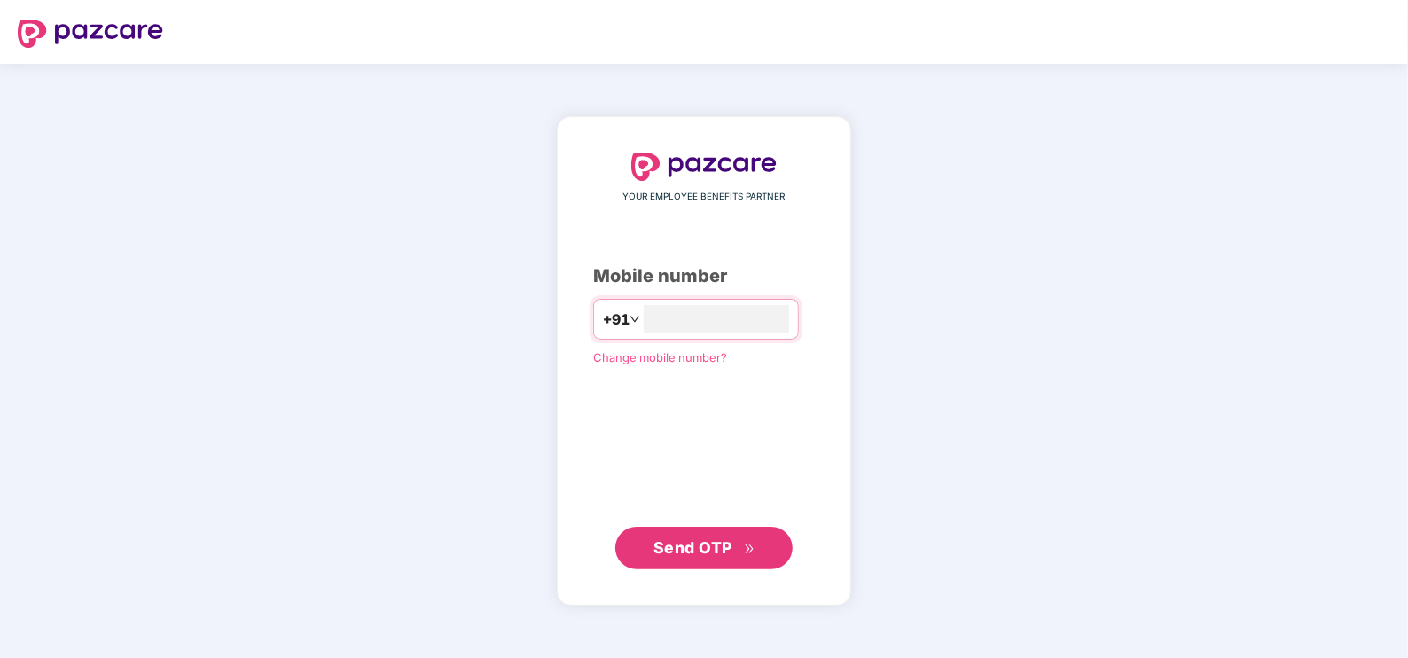
type input "**********"
click at [673, 539] on span "Send OTP" at bounding box center [692, 546] width 79 height 19
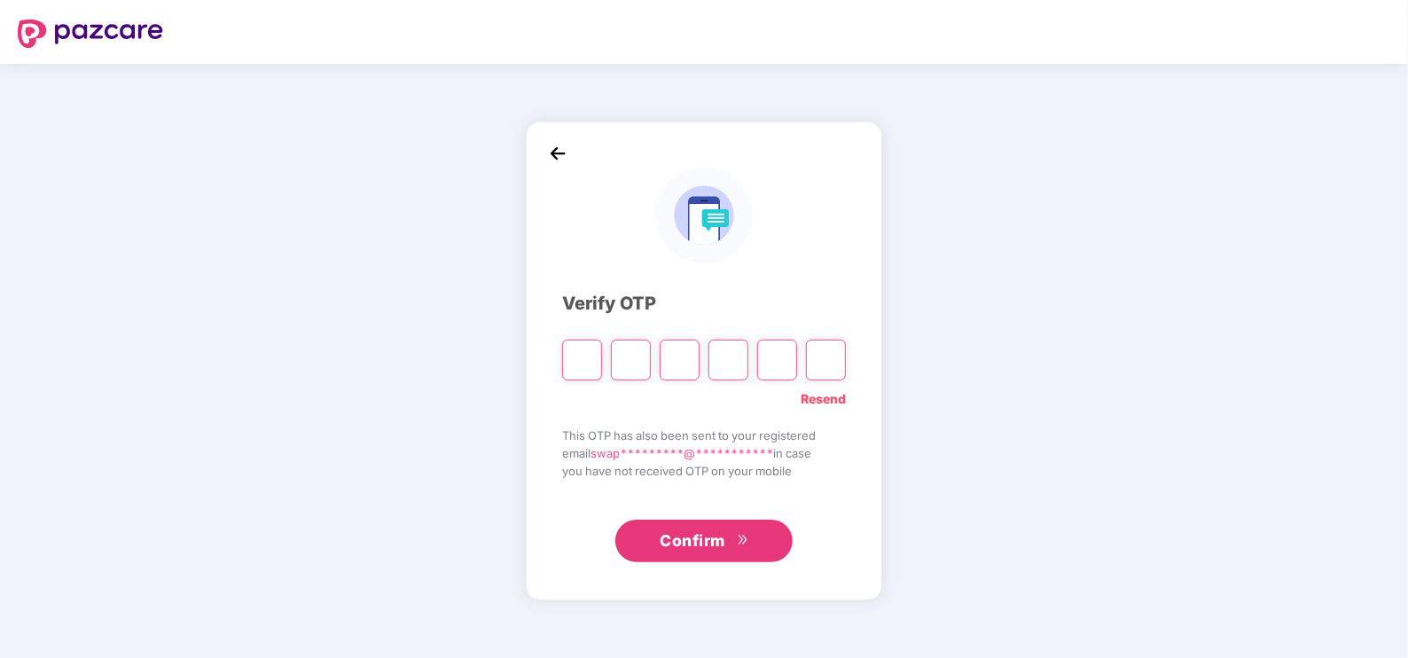
type input "*"
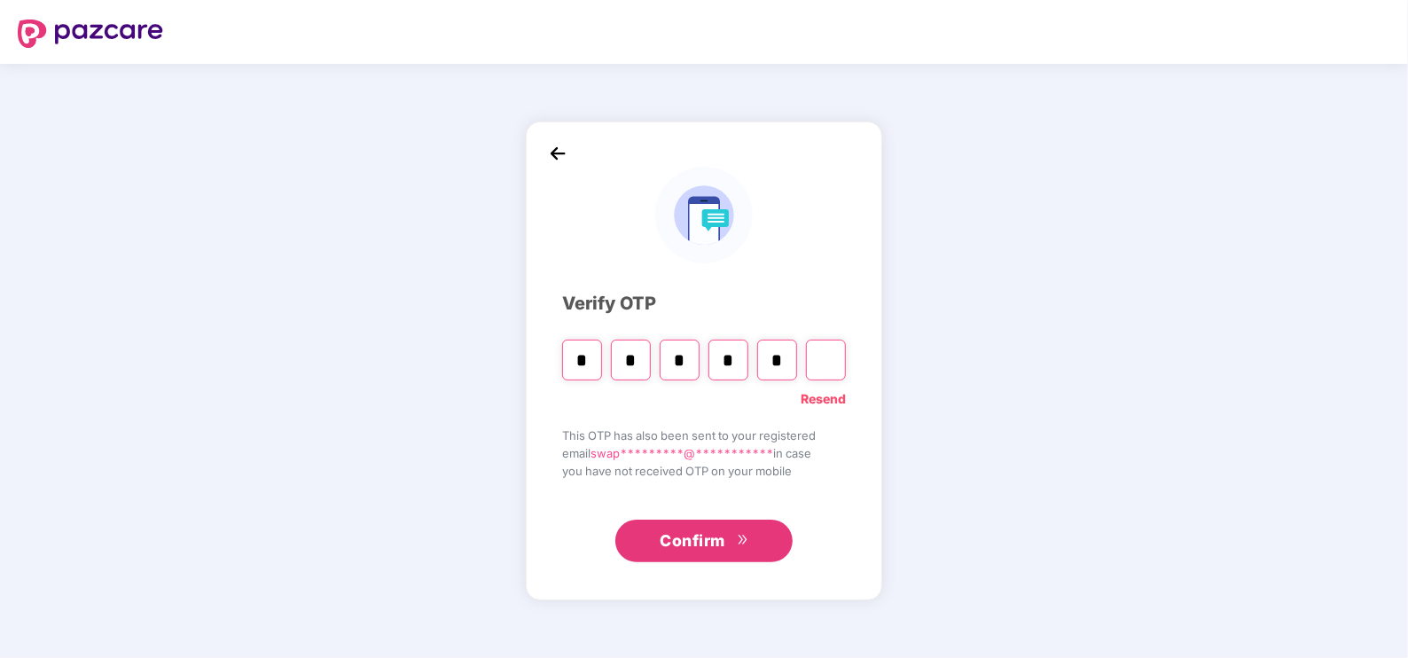
type input "*"
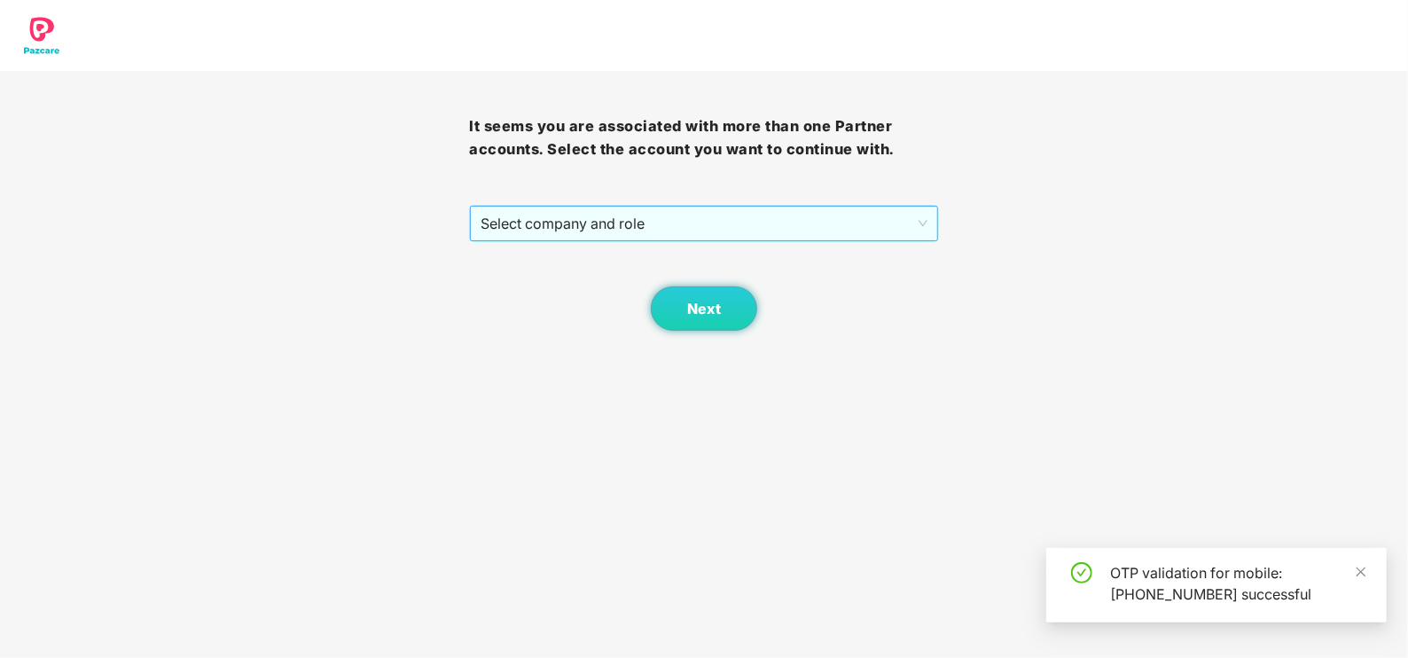
click at [620, 222] on span "Select company and role" at bounding box center [703, 224] width 446 height 34
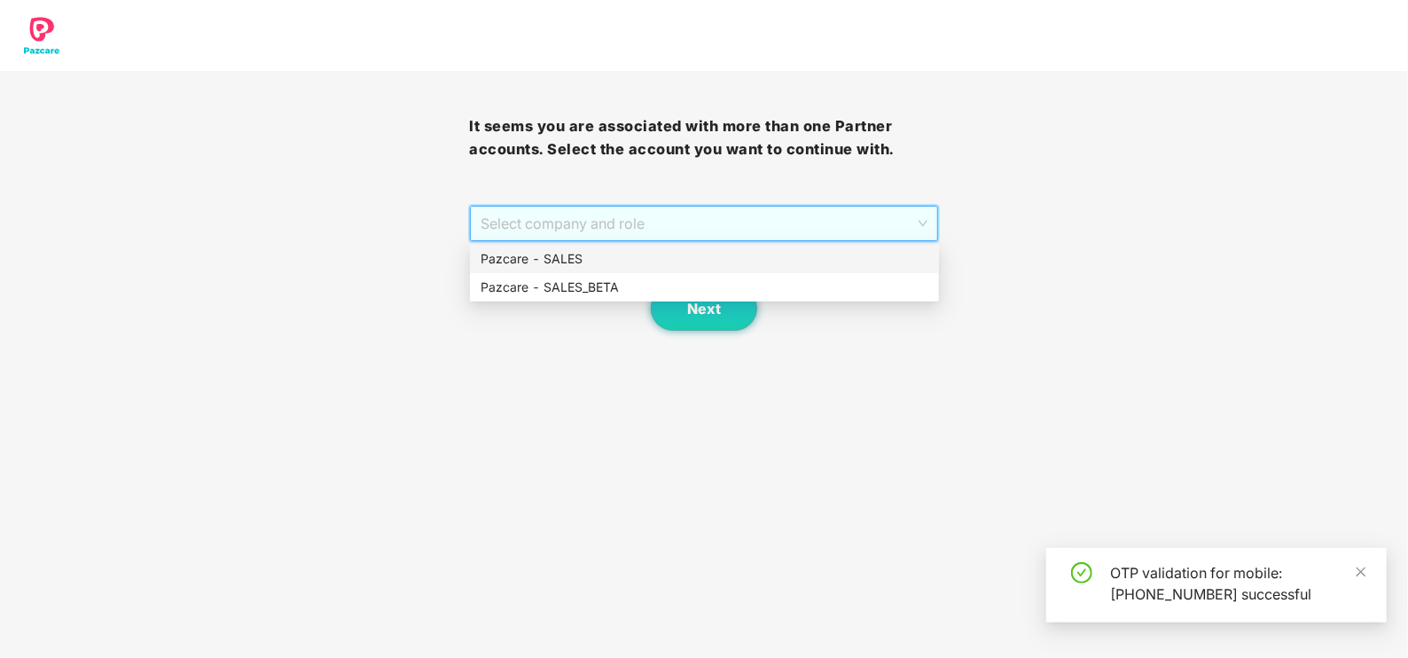
click at [579, 249] on div "Pazcare - SALES" at bounding box center [704, 259] width 448 height 20
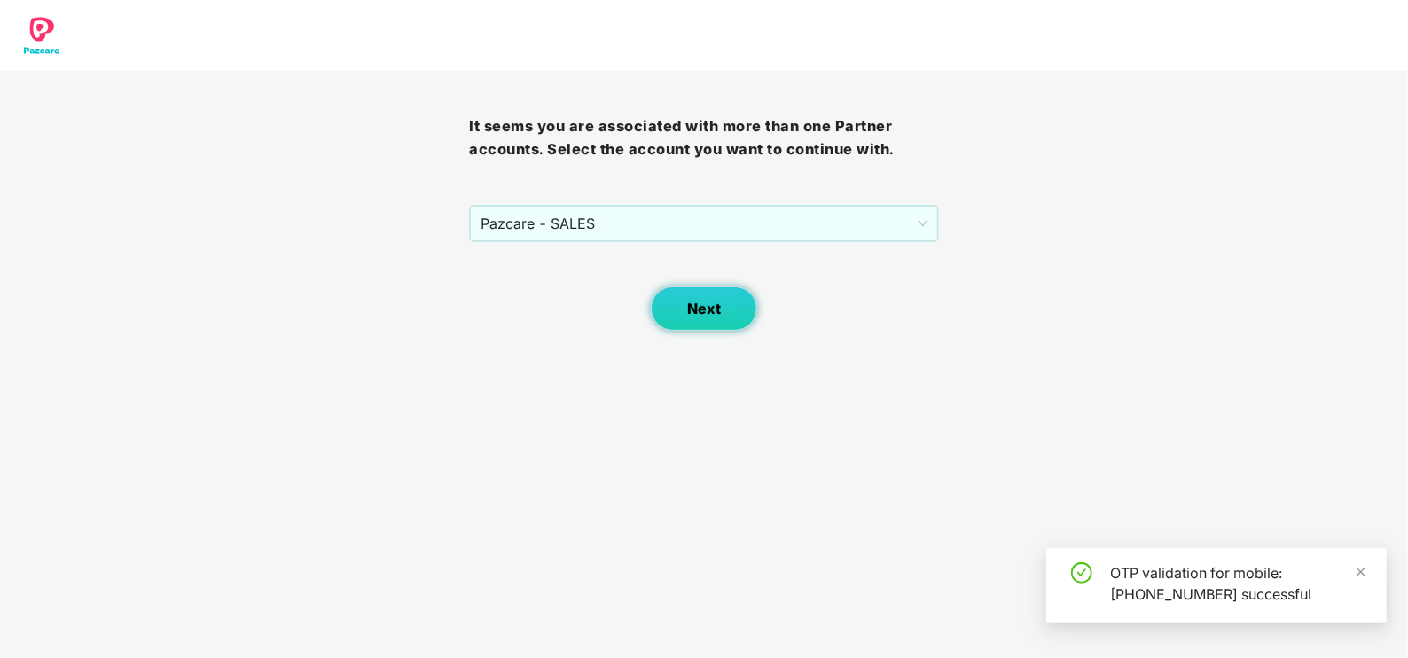
click at [699, 305] on span "Next" at bounding box center [704, 308] width 34 height 17
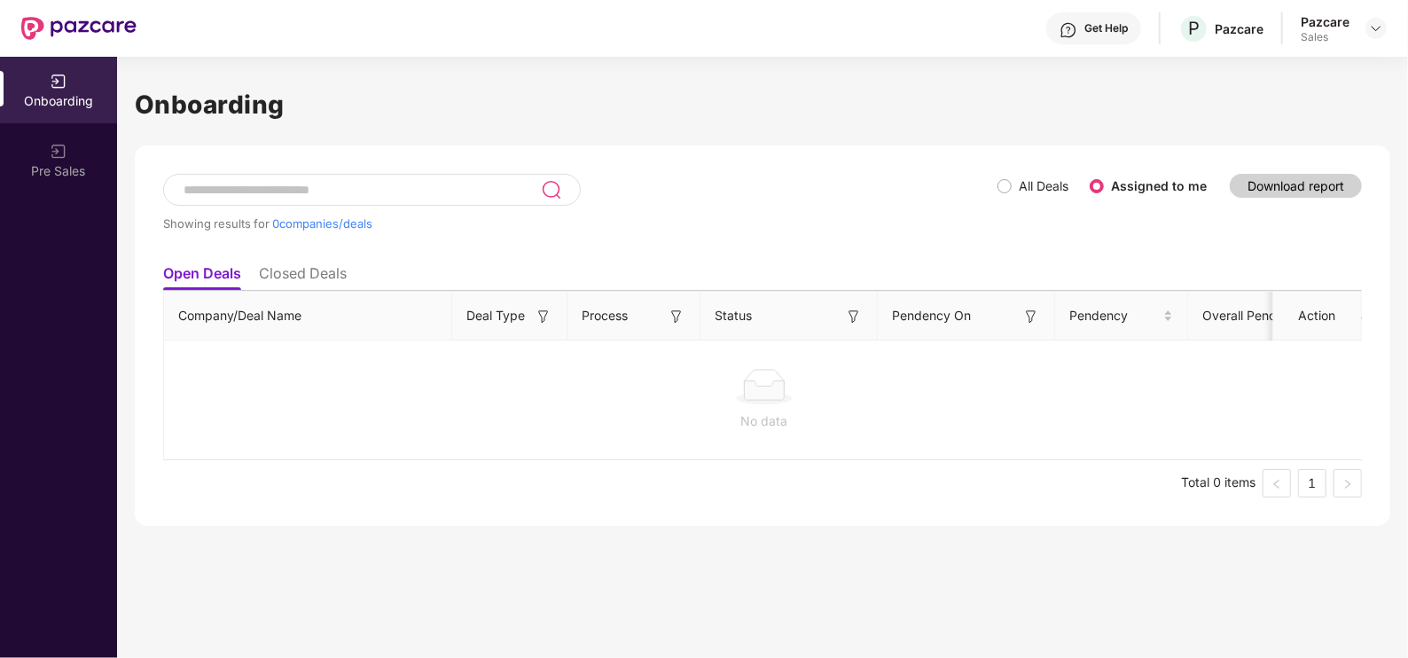
click at [1380, 18] on div at bounding box center [1375, 28] width 21 height 21
click at [1380, 21] on img at bounding box center [1376, 28] width 14 height 14
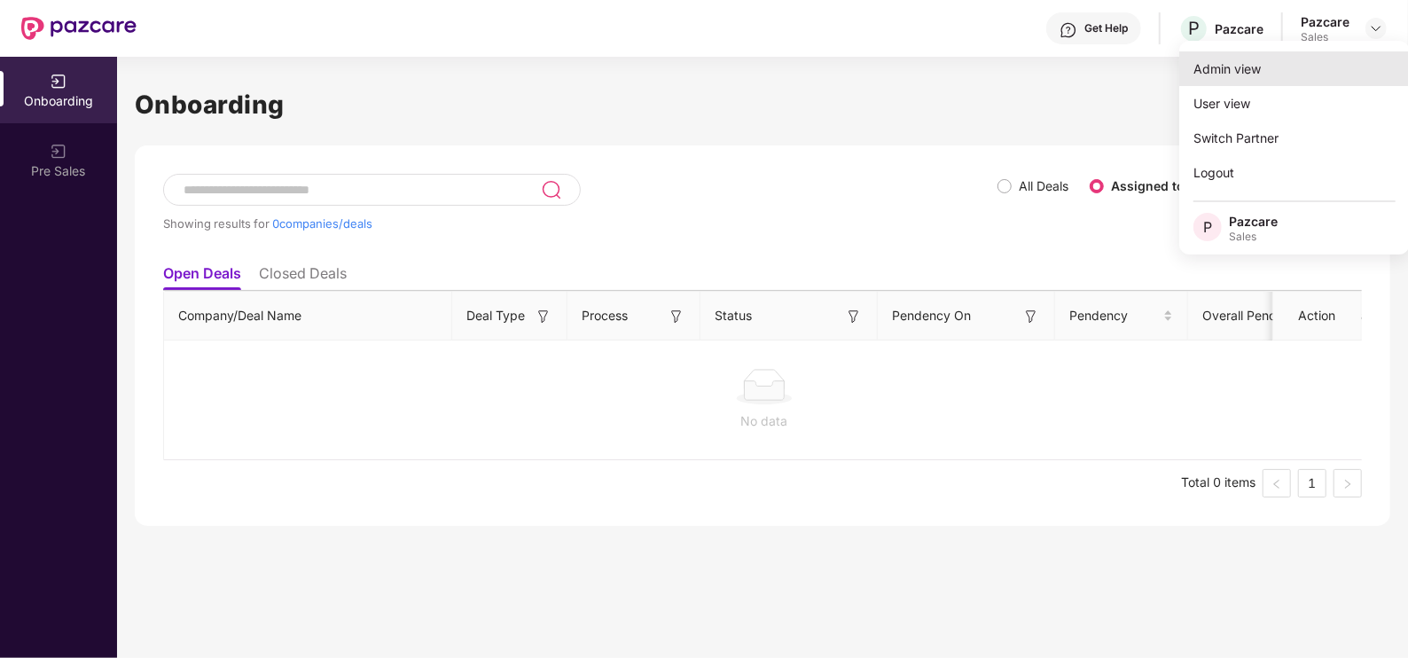
click at [1275, 71] on div "Admin view" at bounding box center [1294, 68] width 230 height 35
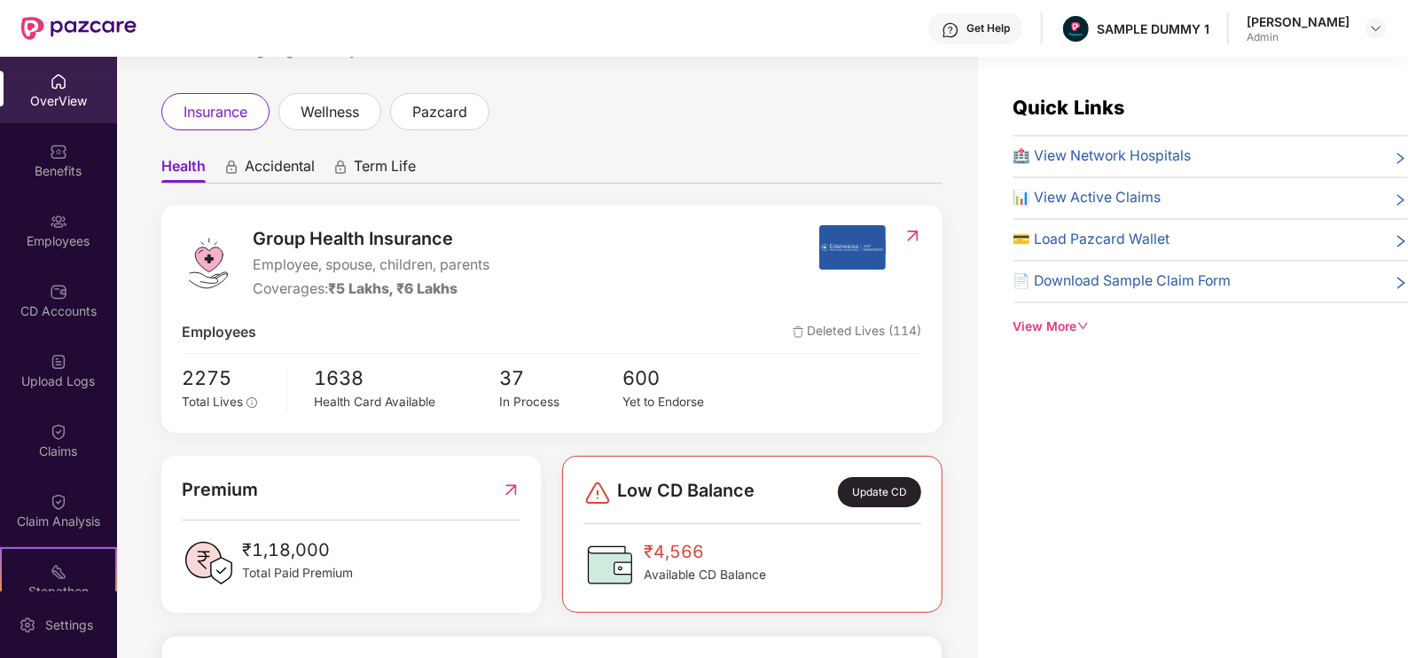
scroll to position [43, 0]
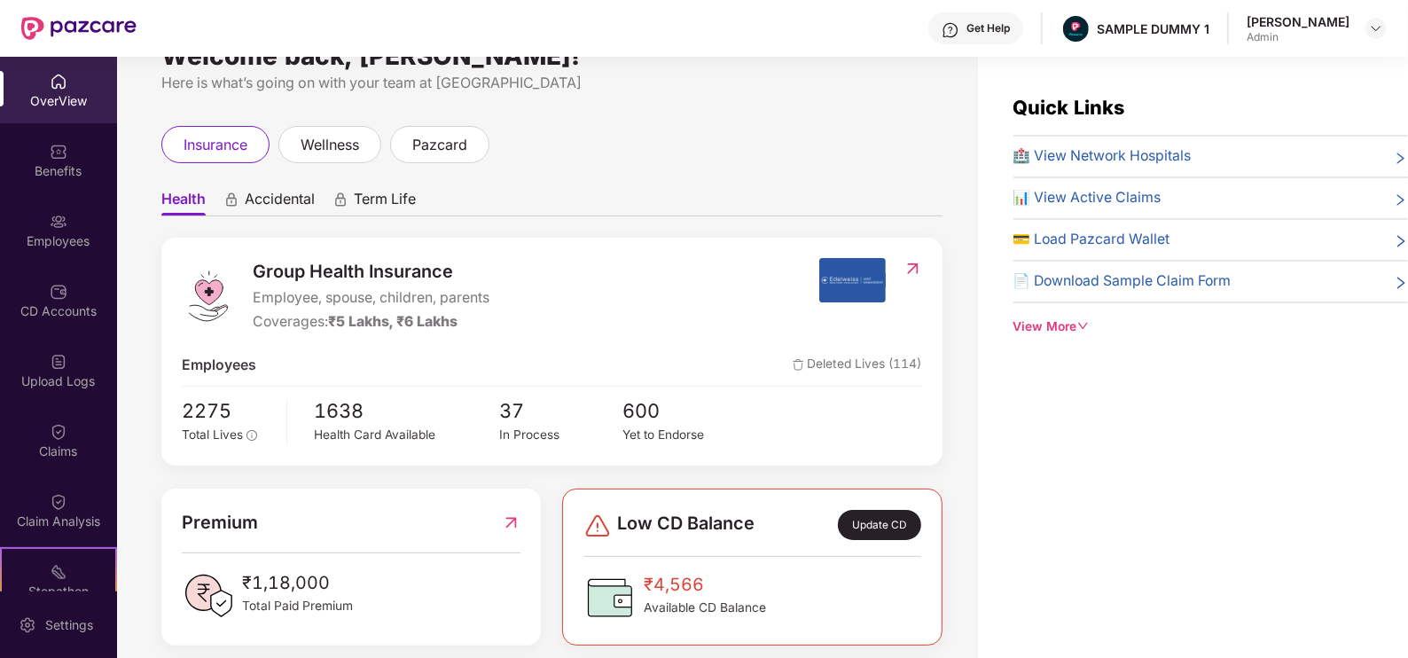
click at [1071, 319] on div "View More" at bounding box center [1210, 327] width 394 height 20
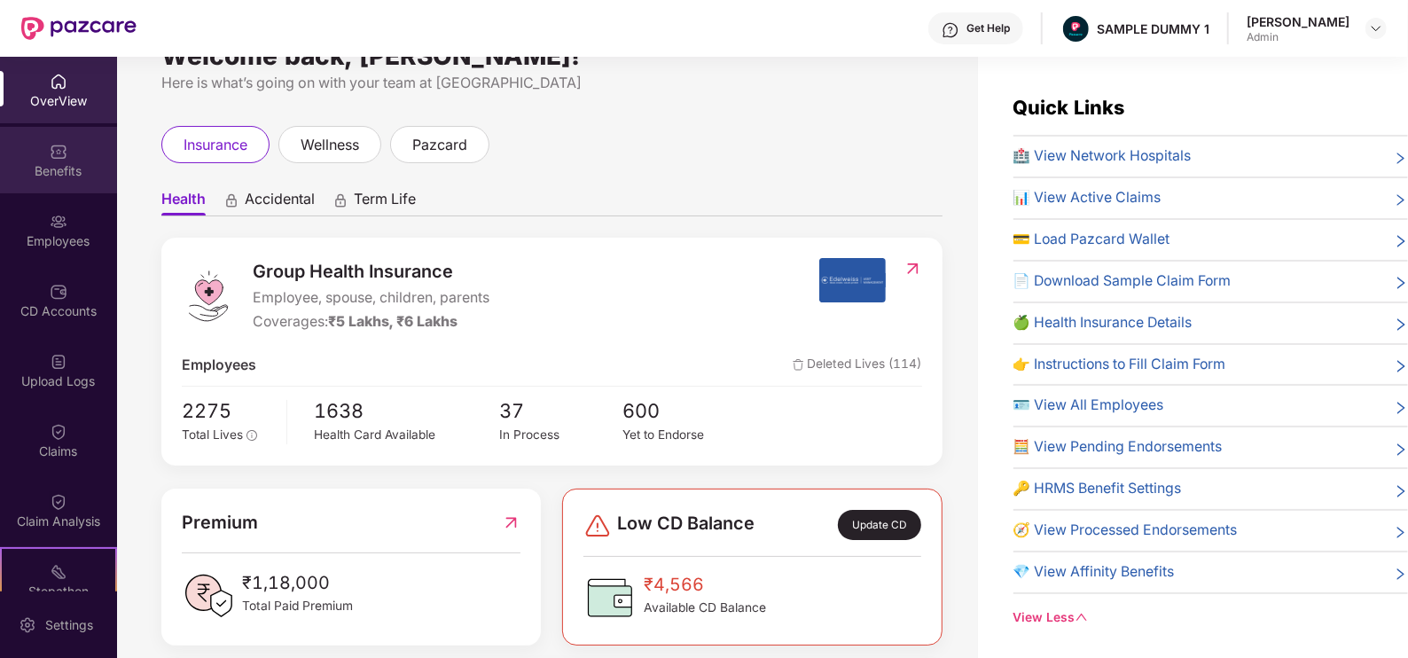
click at [59, 162] on div "Benefits" at bounding box center [58, 171] width 117 height 18
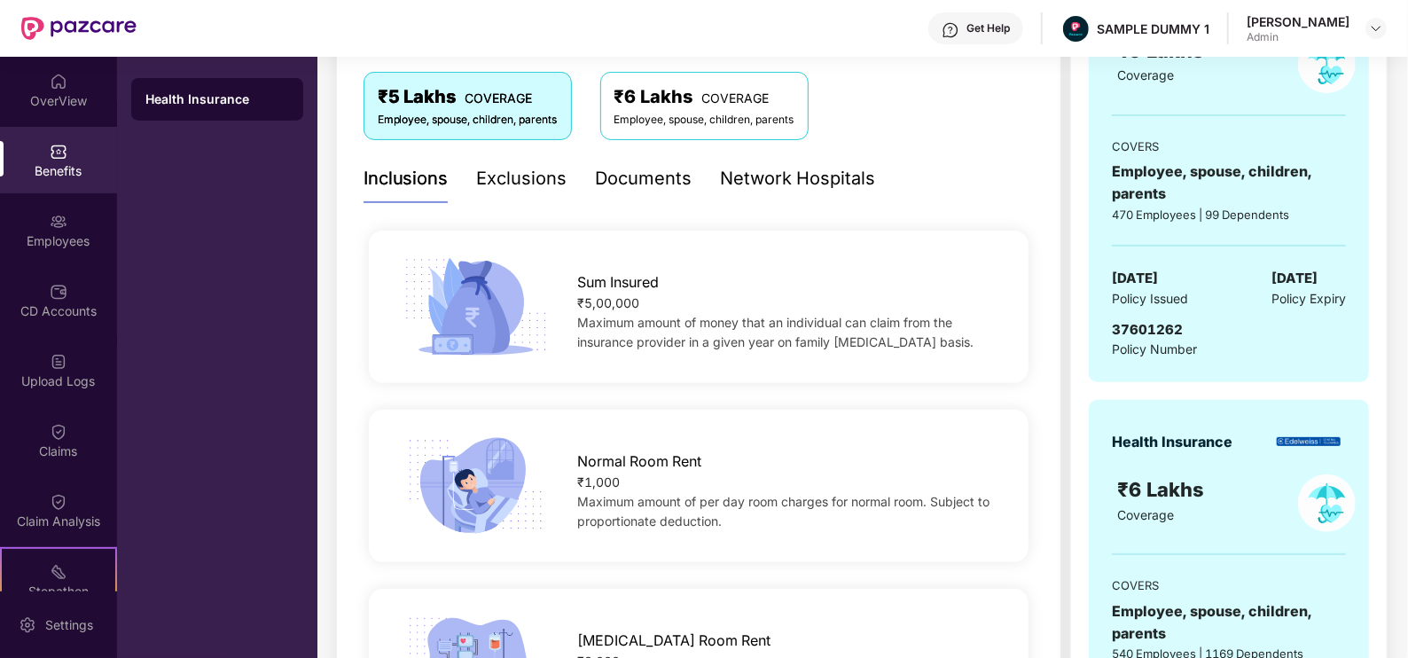
scroll to position [243, 0]
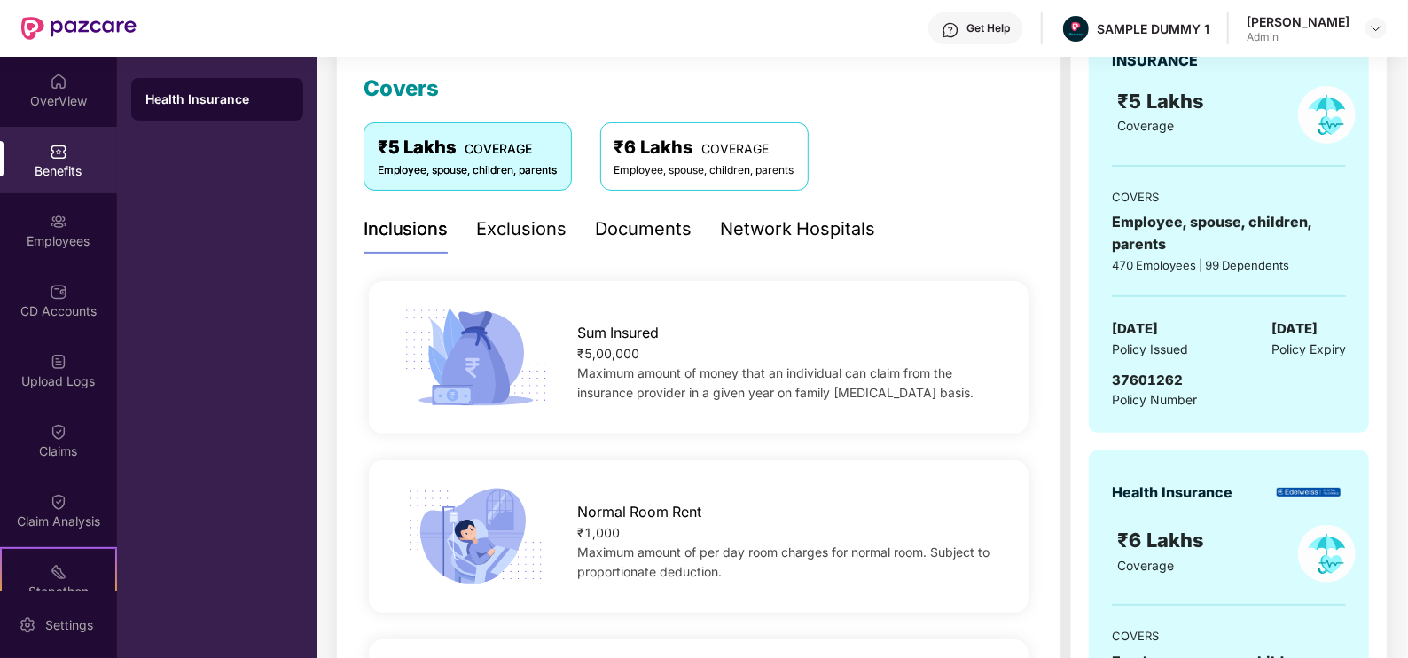
click at [534, 240] on div "Exclusions" at bounding box center [522, 228] width 90 height 27
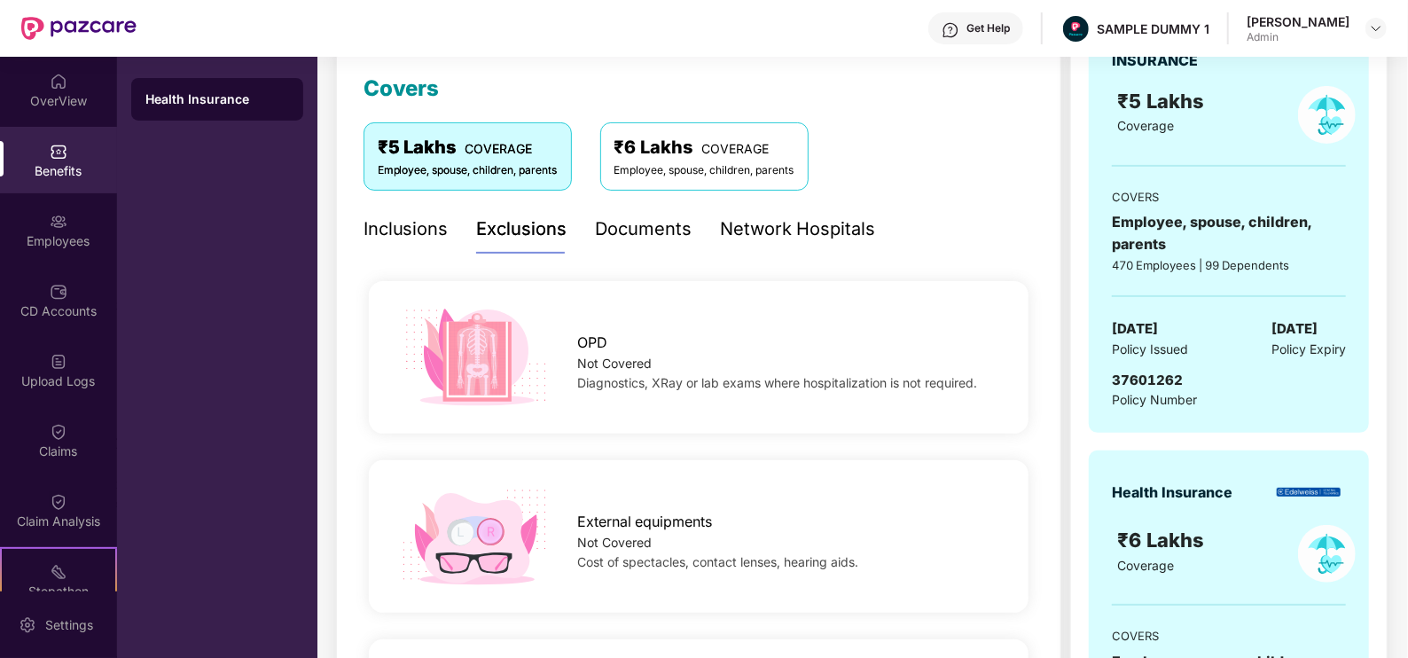
click at [634, 231] on div "Documents" at bounding box center [644, 228] width 97 height 27
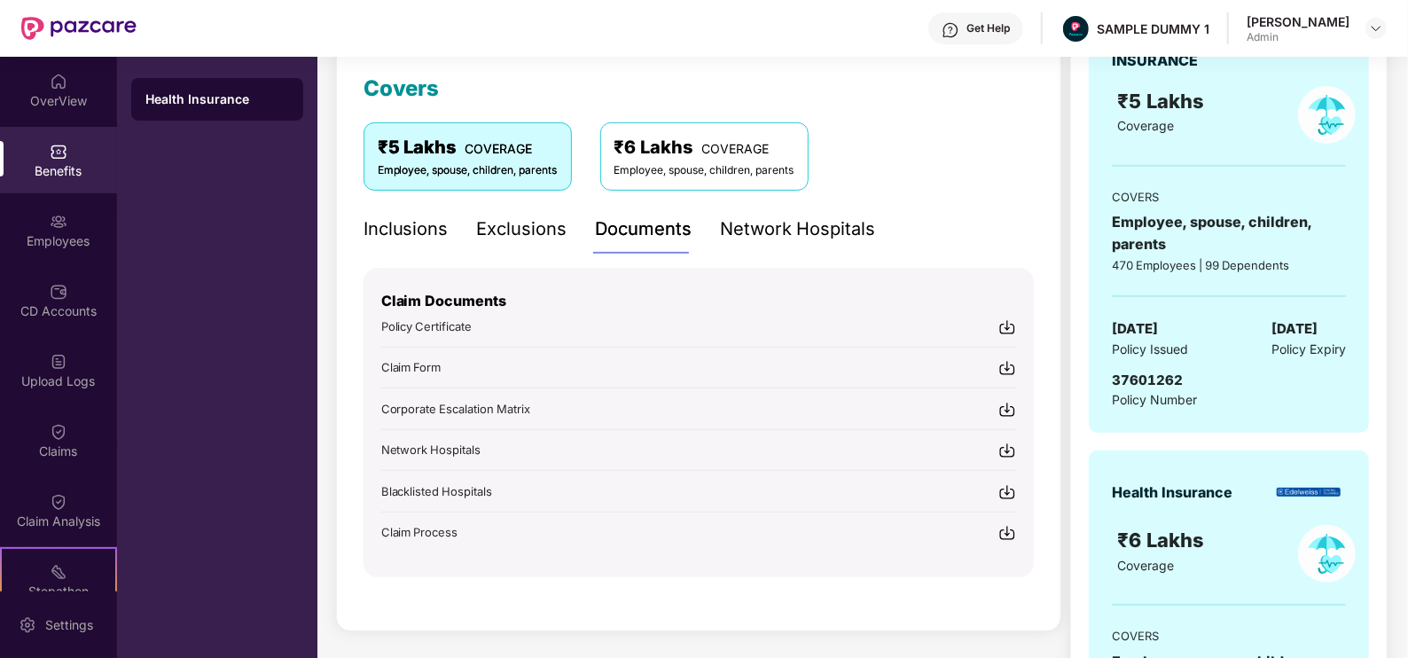
click at [768, 229] on div "Network Hospitals" at bounding box center [798, 228] width 155 height 27
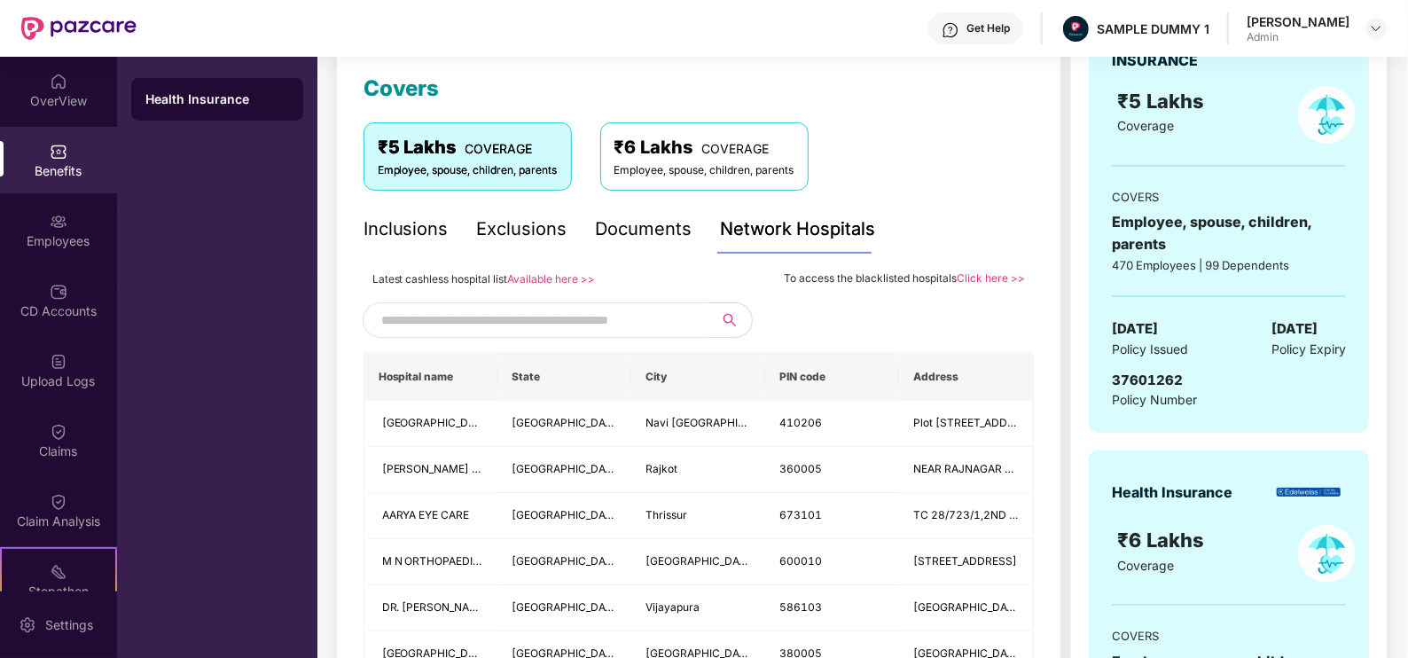
click at [416, 323] on input "text" at bounding box center [532, 320] width 303 height 27
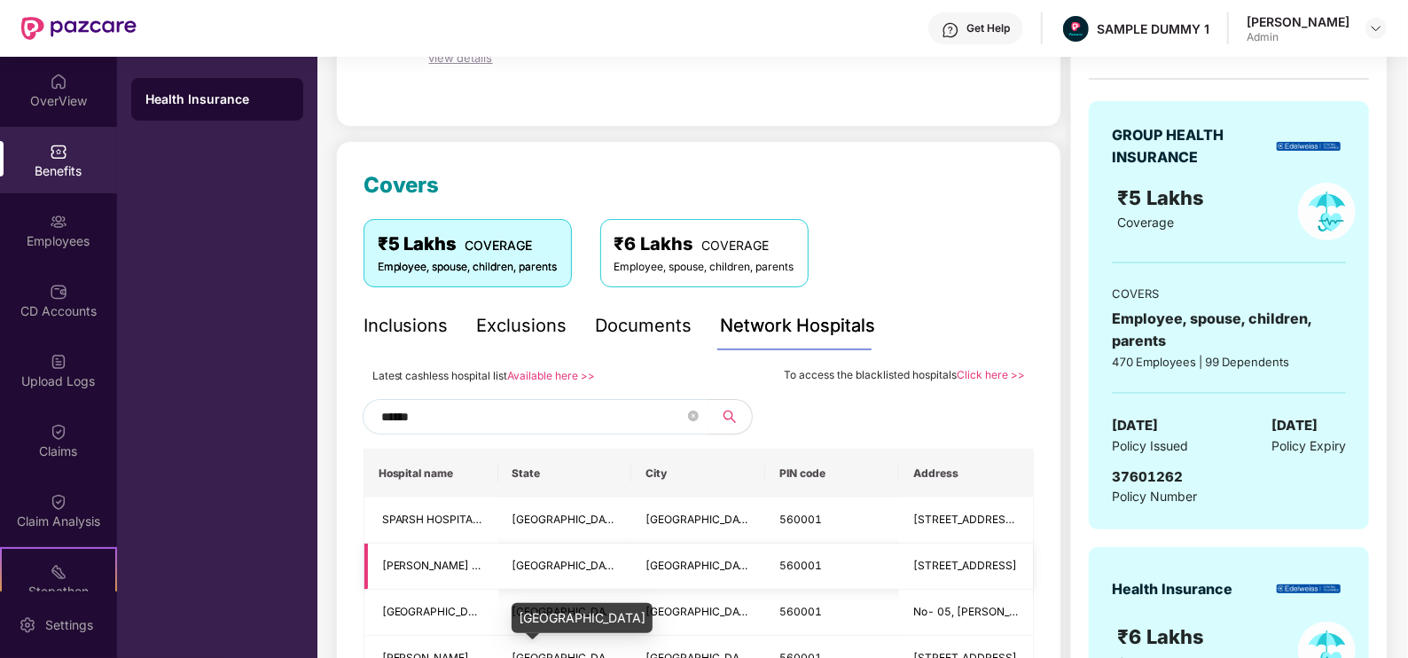
scroll to position [139, 0]
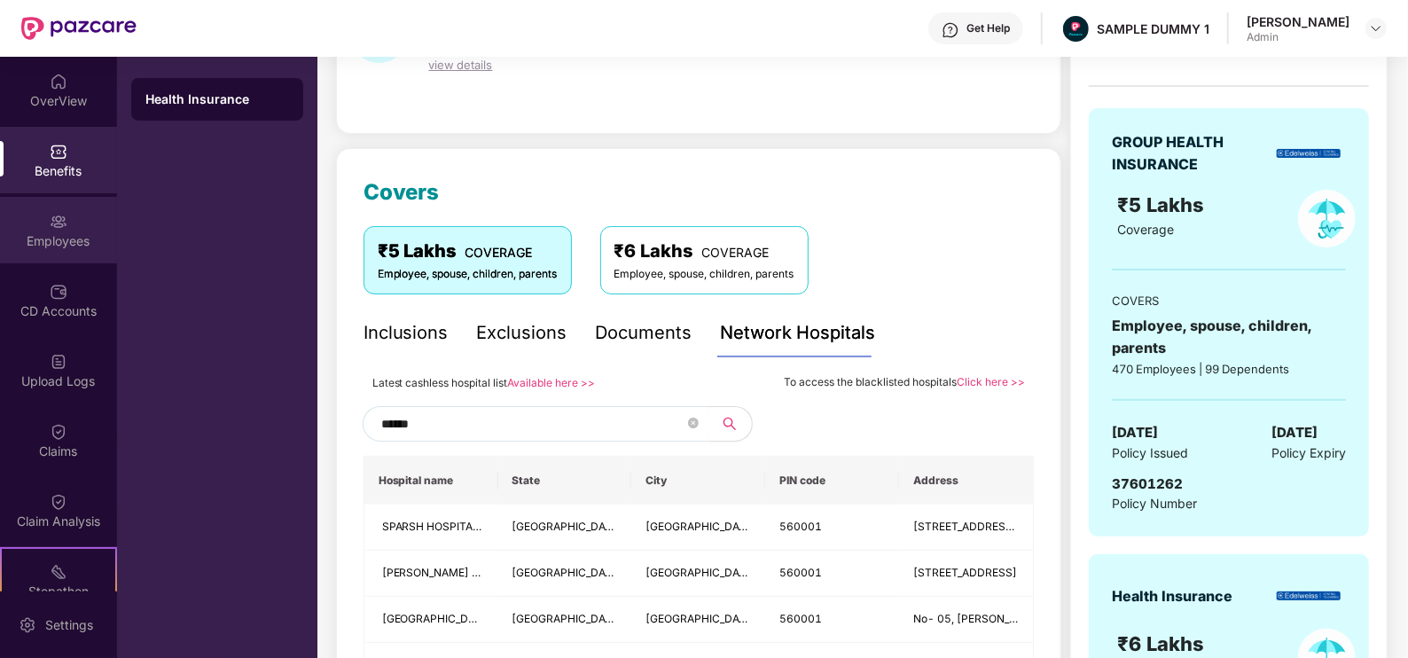
type input "******"
click at [62, 213] on img at bounding box center [59, 222] width 18 height 18
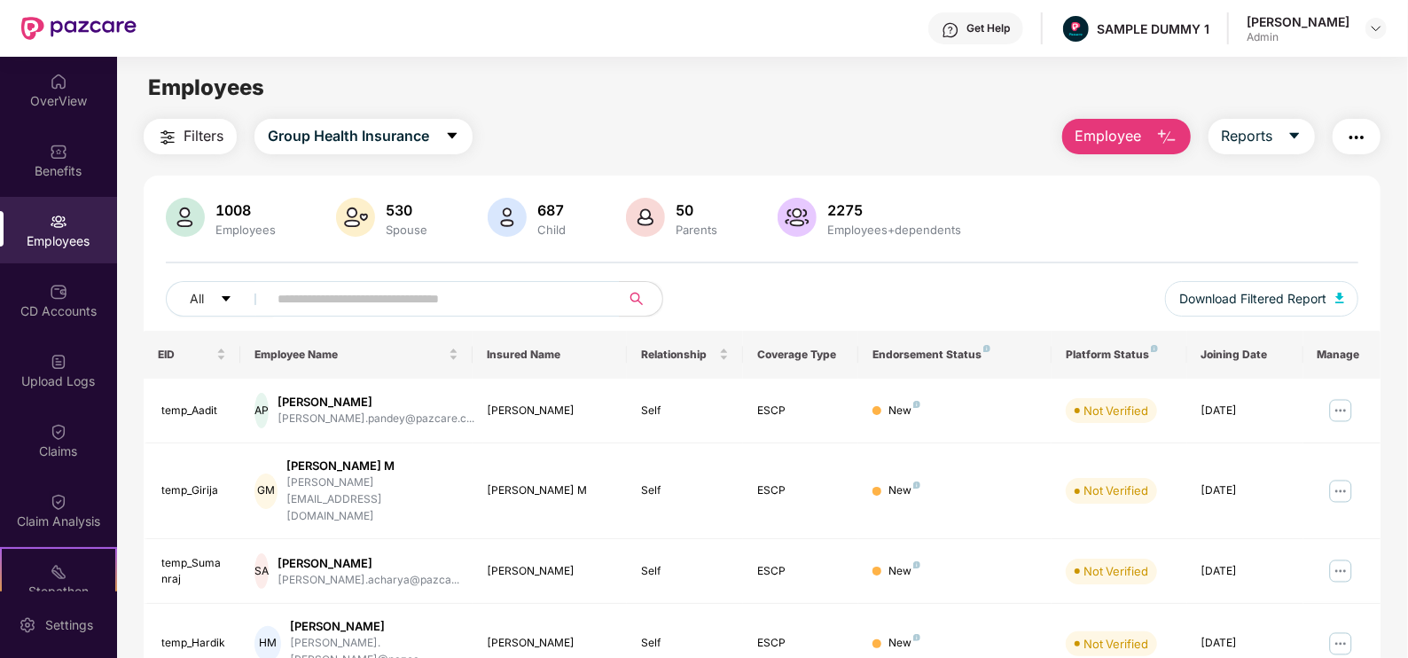
click at [1096, 120] on button "Employee" at bounding box center [1126, 136] width 129 height 35
click at [895, 111] on main "Employees Filters Group Health Insurance Employee Reports 1008 Employees 530 Sp…" at bounding box center [762, 386] width 1290 height 658
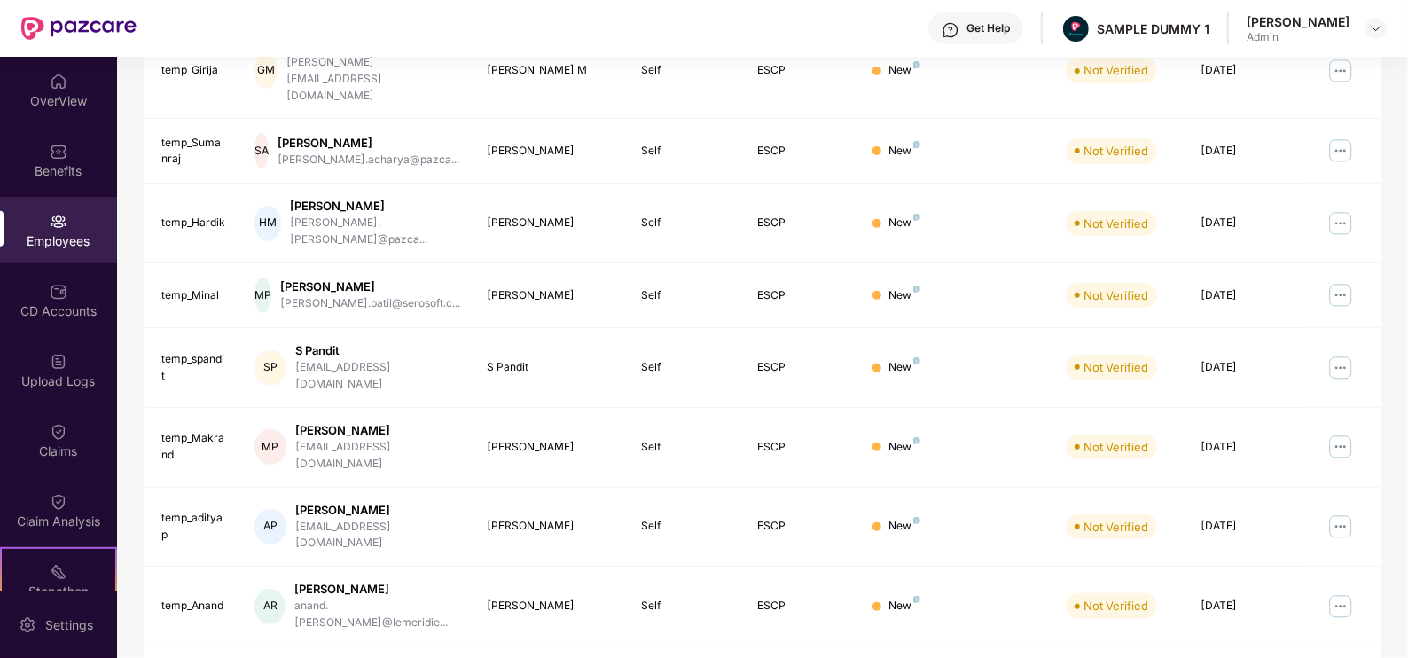
scroll to position [429, 0]
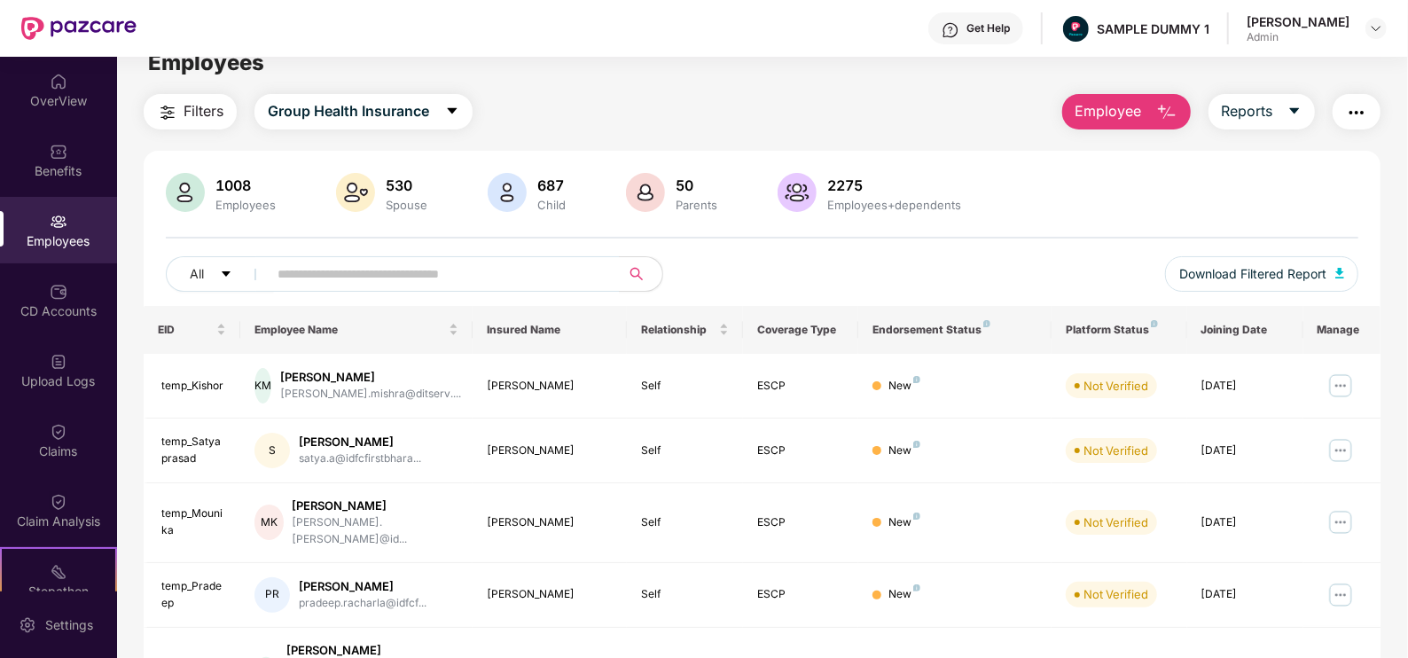
scroll to position [22, 0]
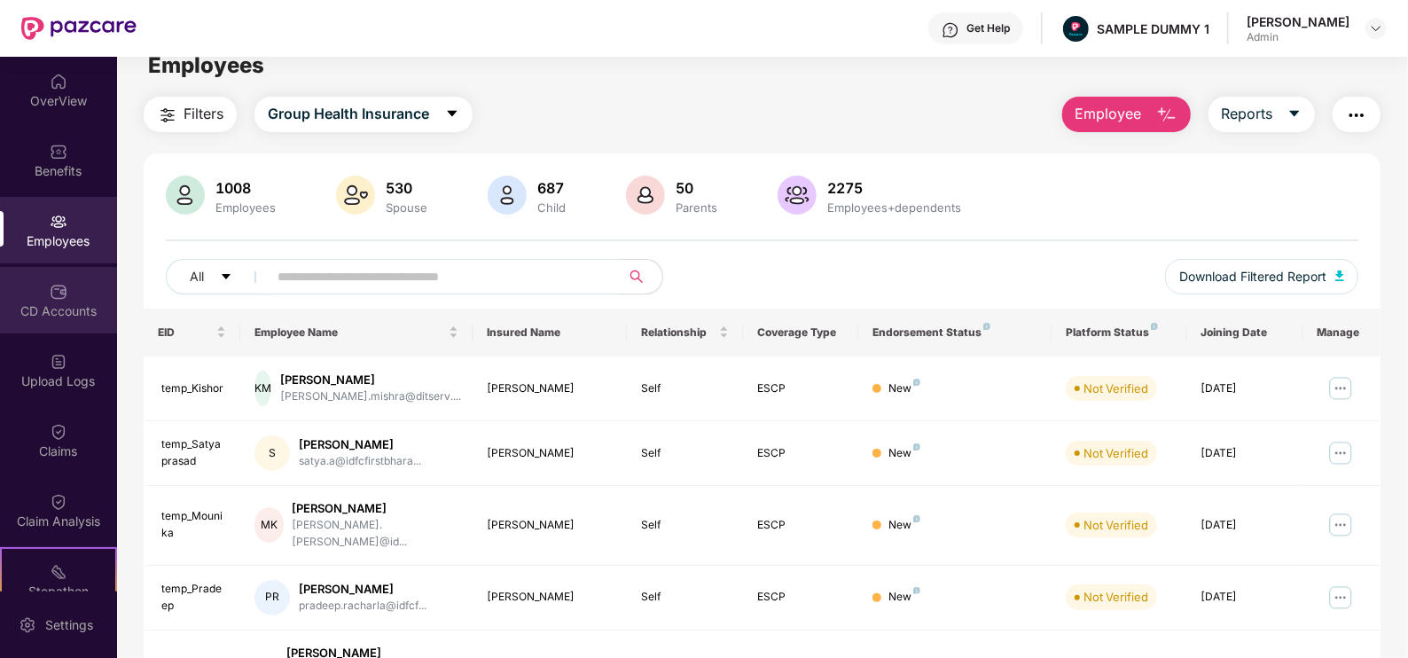
click at [65, 303] on div "CD Accounts" at bounding box center [58, 311] width 117 height 18
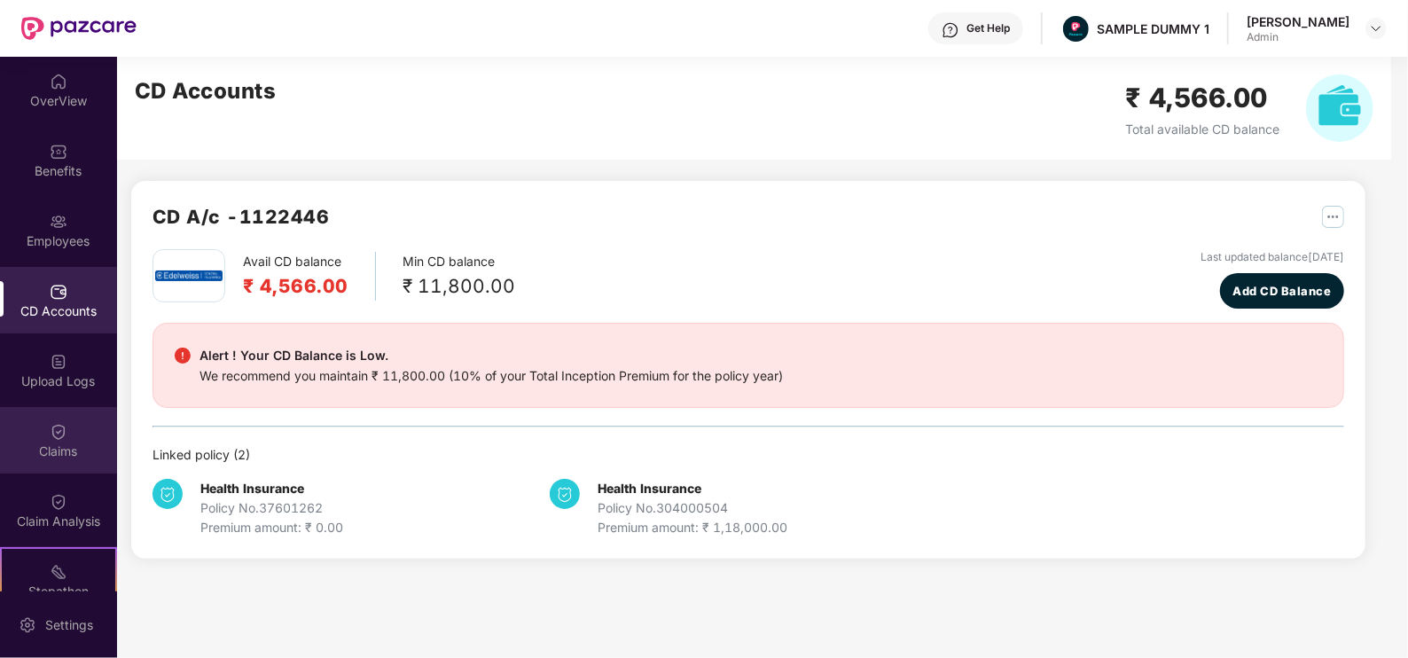
click at [42, 458] on div "Claims" at bounding box center [58, 451] width 117 height 18
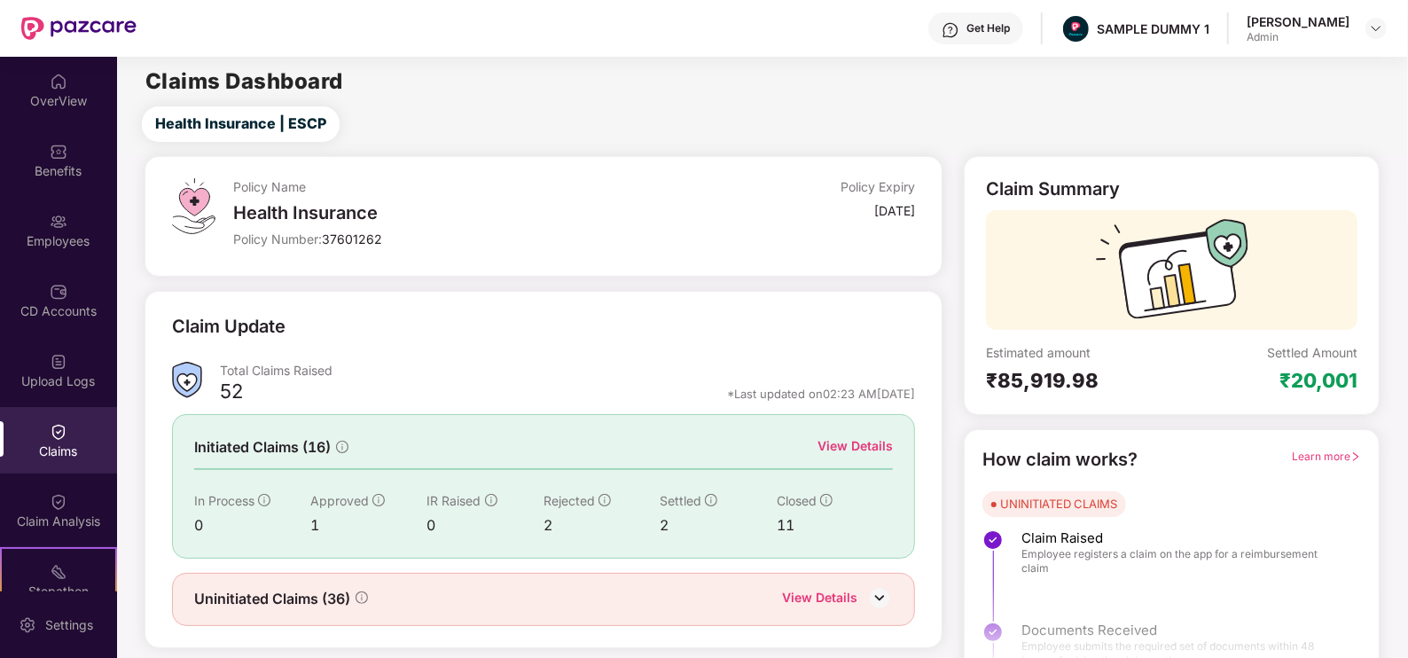
click at [864, 445] on div "View Details" at bounding box center [854, 446] width 75 height 20
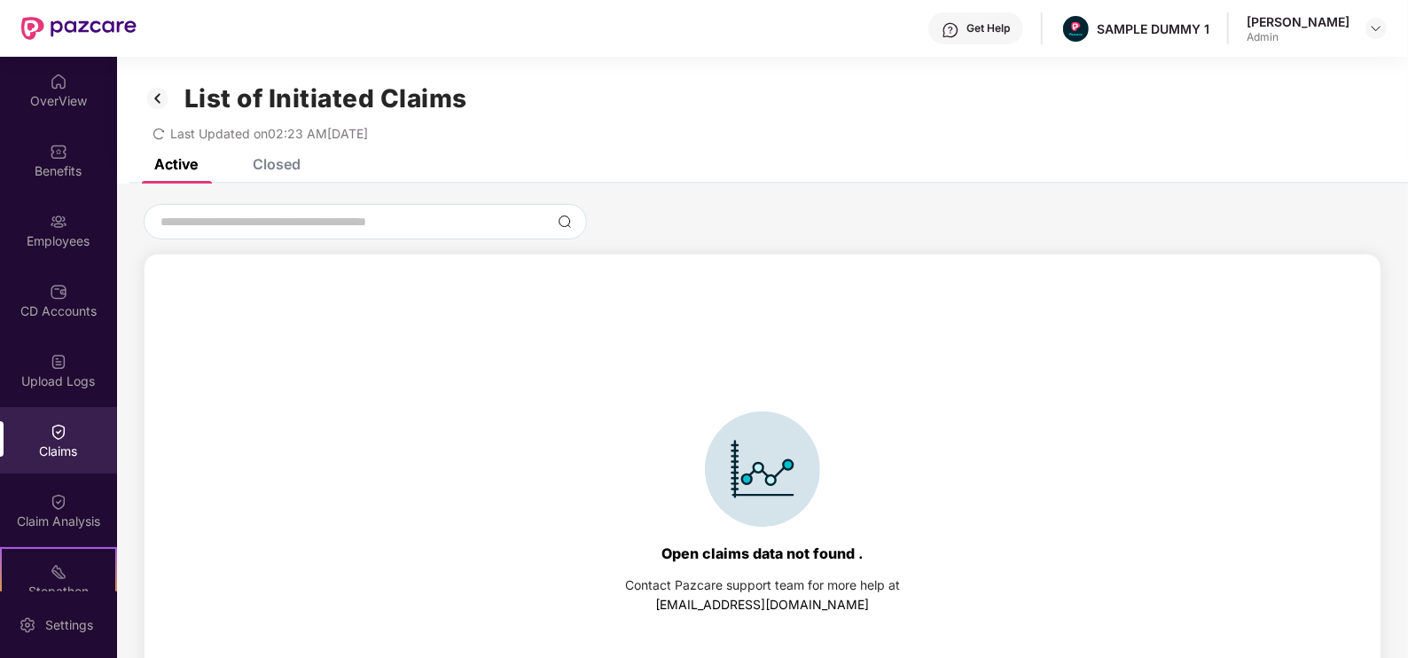
click at [301, 165] on div "Active Closed" at bounding box center [762, 171] width 1291 height 25
click at [286, 165] on div "Closed" at bounding box center [277, 164] width 48 height 18
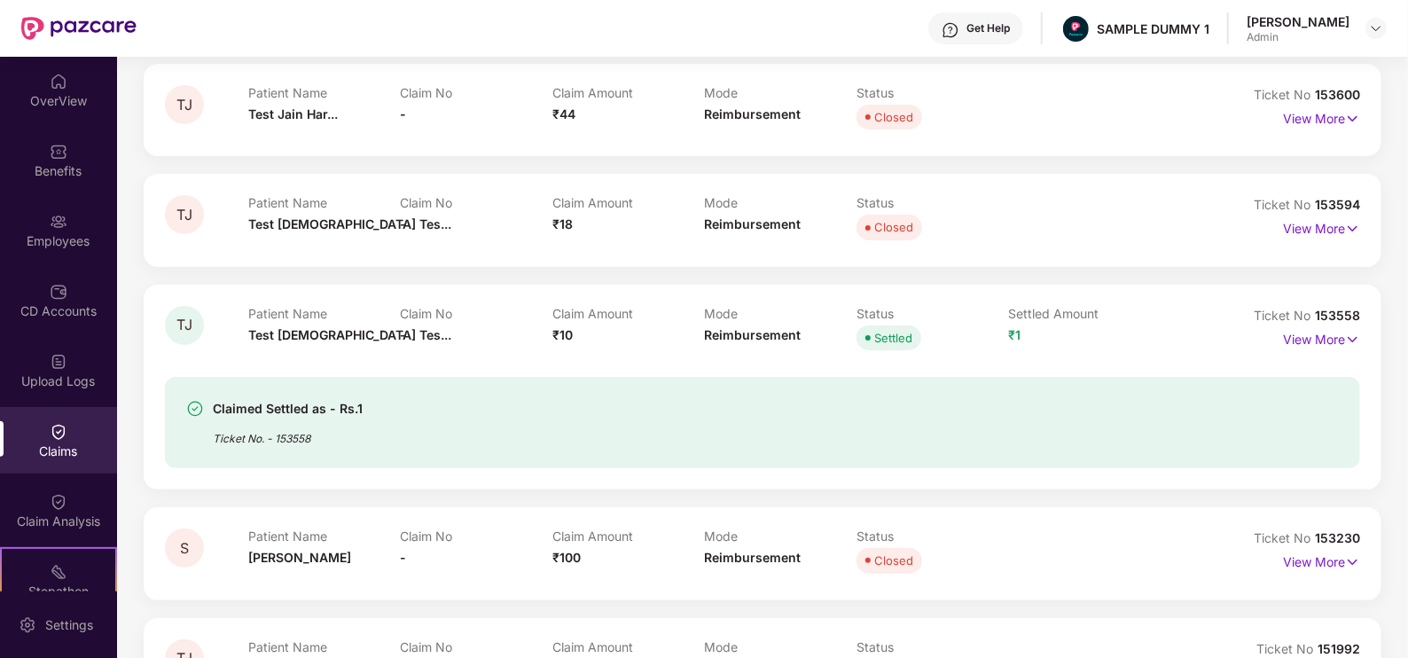
scroll to position [201, 0]
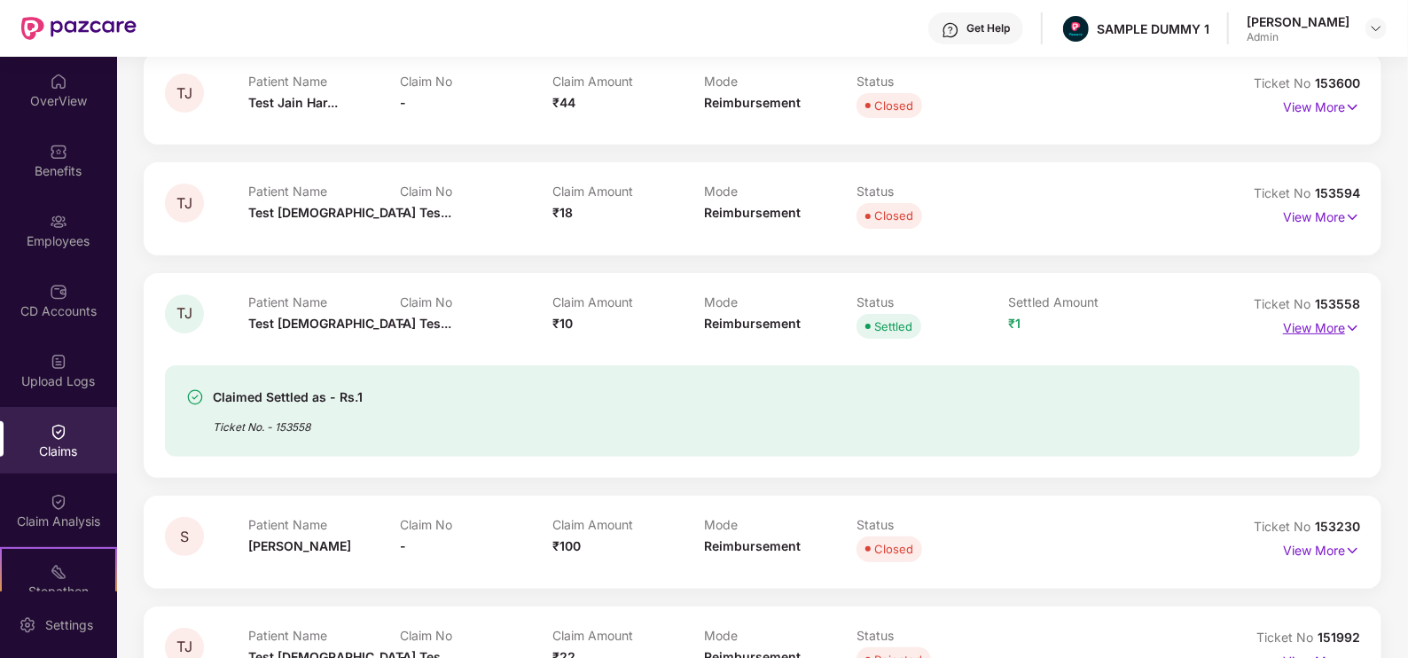
click at [1303, 336] on p "View More" at bounding box center [1321, 326] width 77 height 24
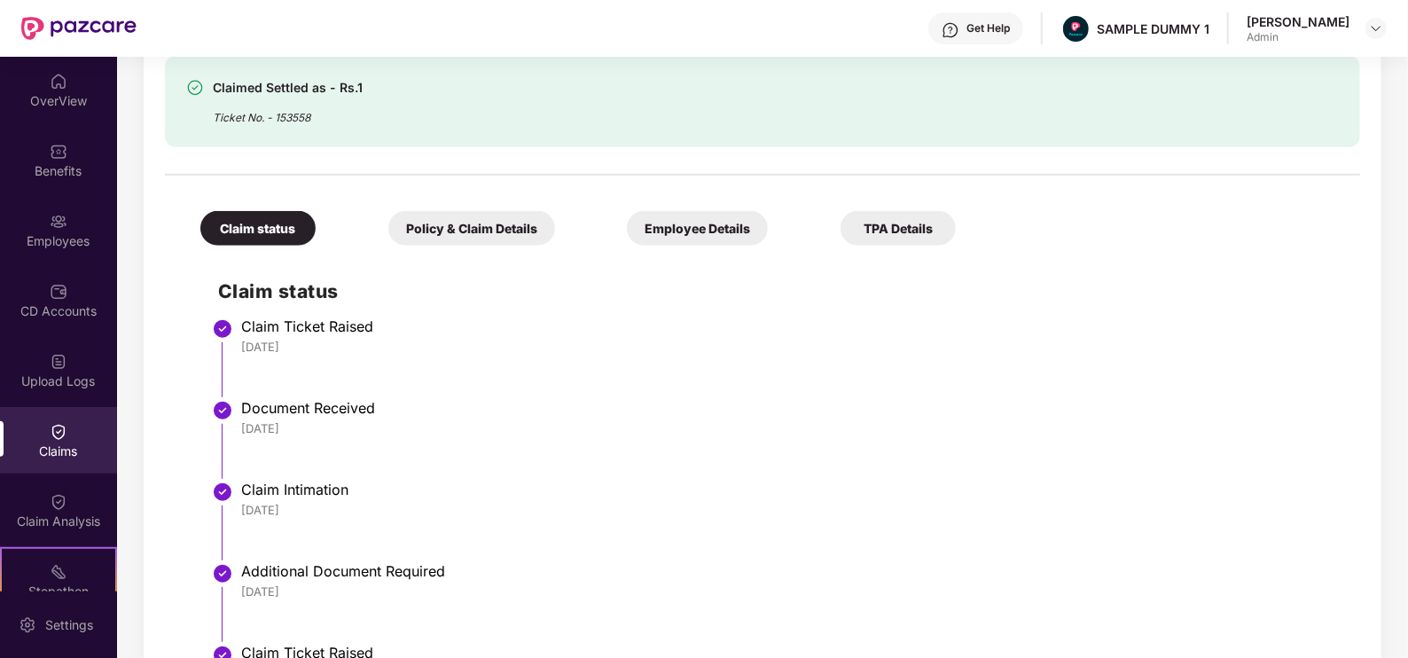
scroll to position [568, 0]
click at [448, 215] on div "Policy & Claim Details" at bounding box center [471, 227] width 167 height 35
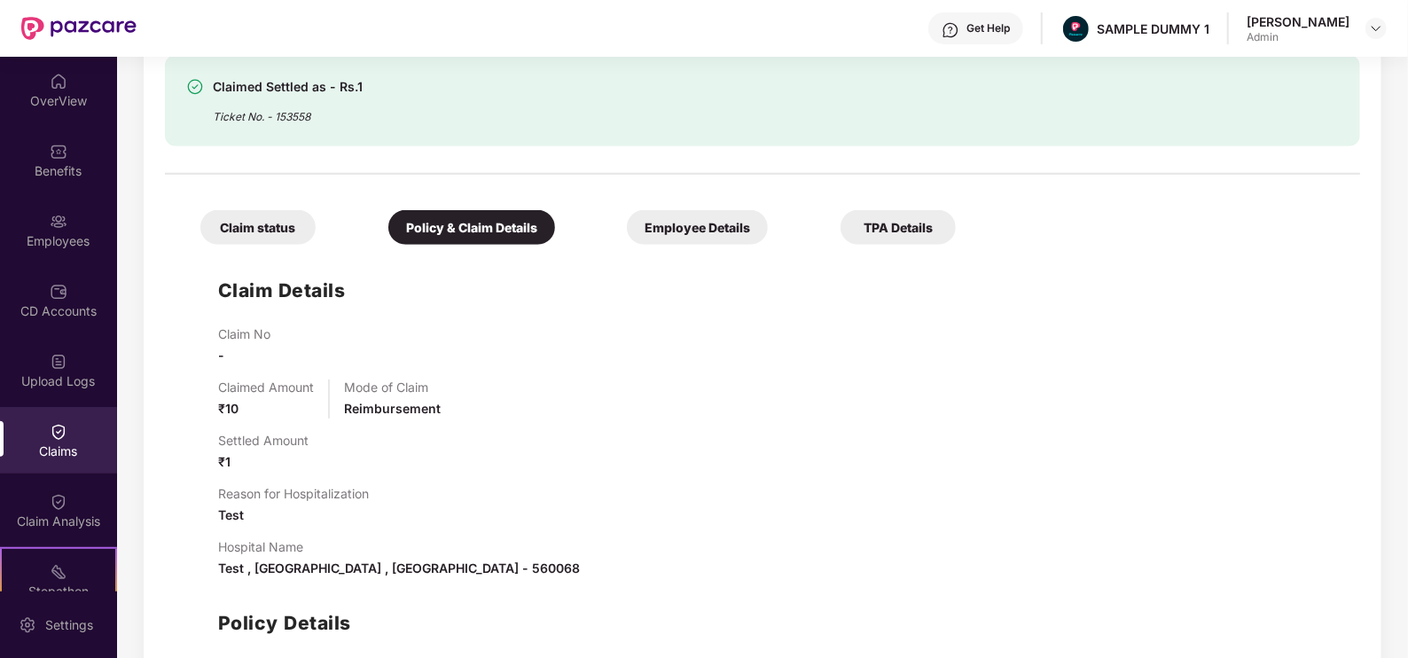
scroll to position [708, 0]
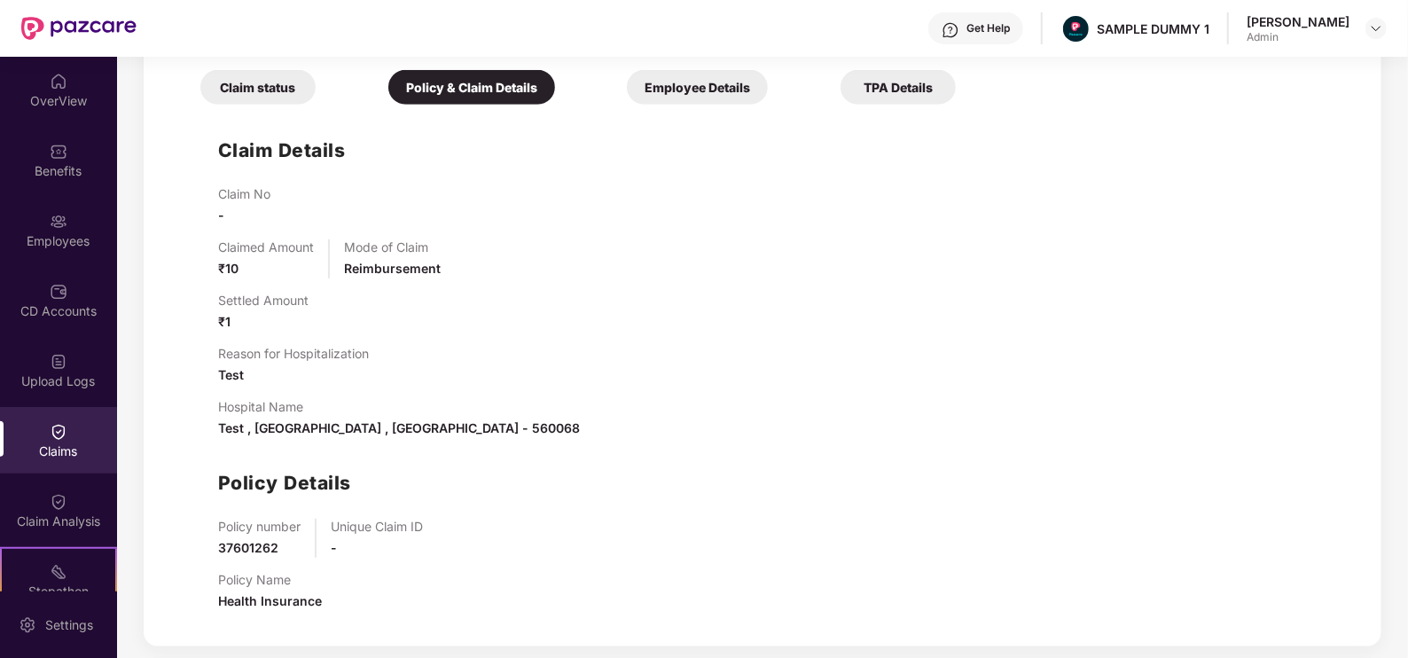
click at [699, 65] on div "Claim status Policy & Claim Details Employee Details TPA Details" at bounding box center [569, 78] width 773 height 52
click at [696, 74] on div "Employee Details" at bounding box center [697, 87] width 141 height 35
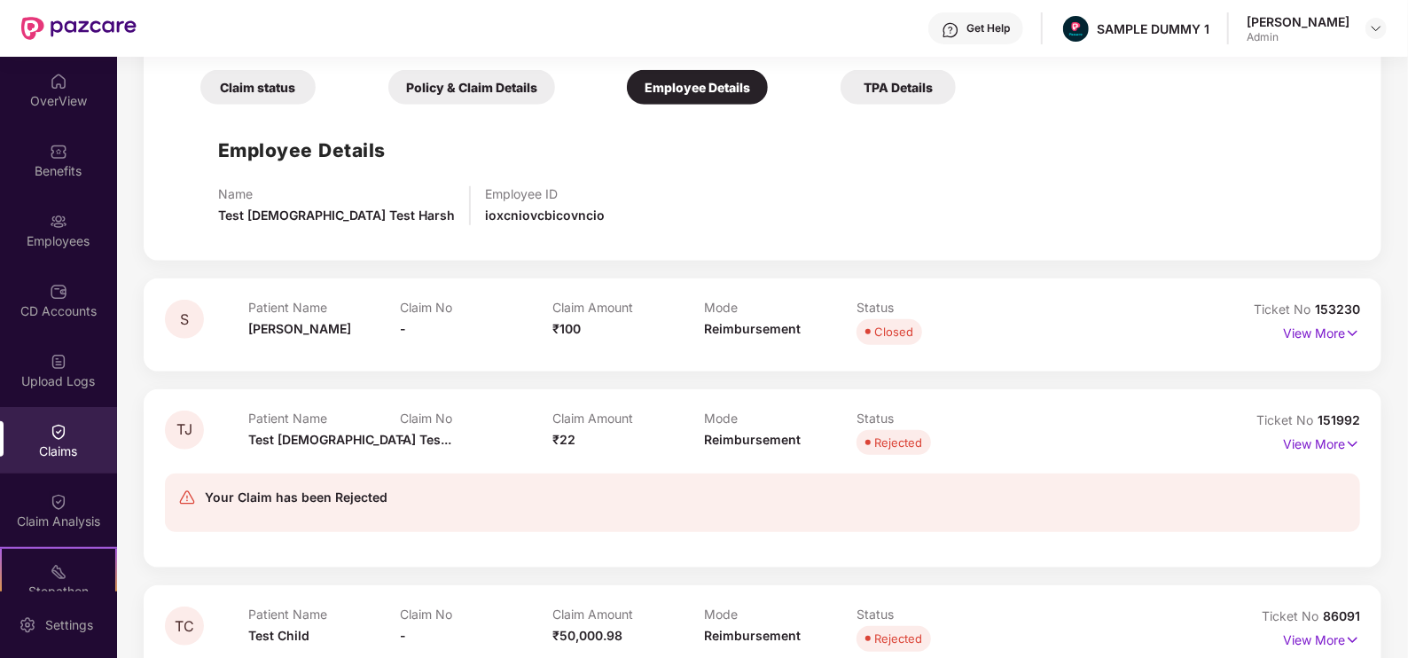
click at [888, 77] on div "TPA Details" at bounding box center [897, 87] width 115 height 35
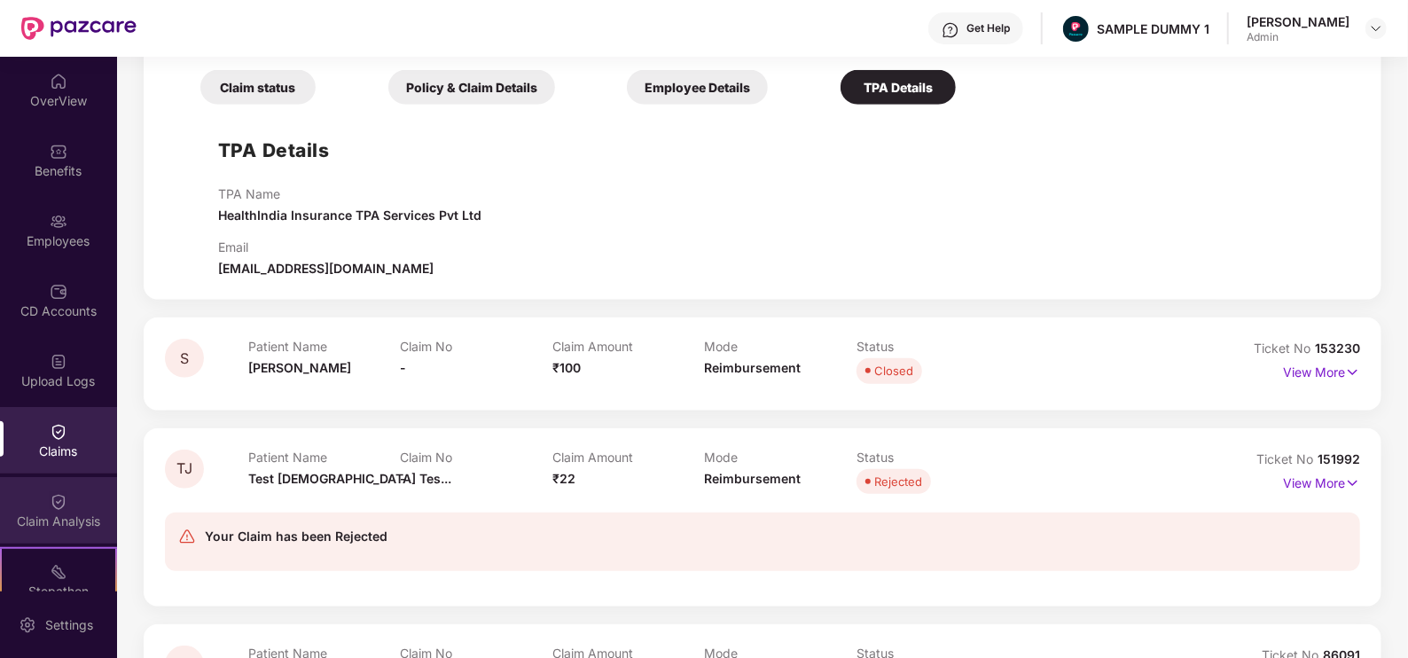
click at [44, 512] on div "Claim Analysis" at bounding box center [58, 521] width 117 height 18
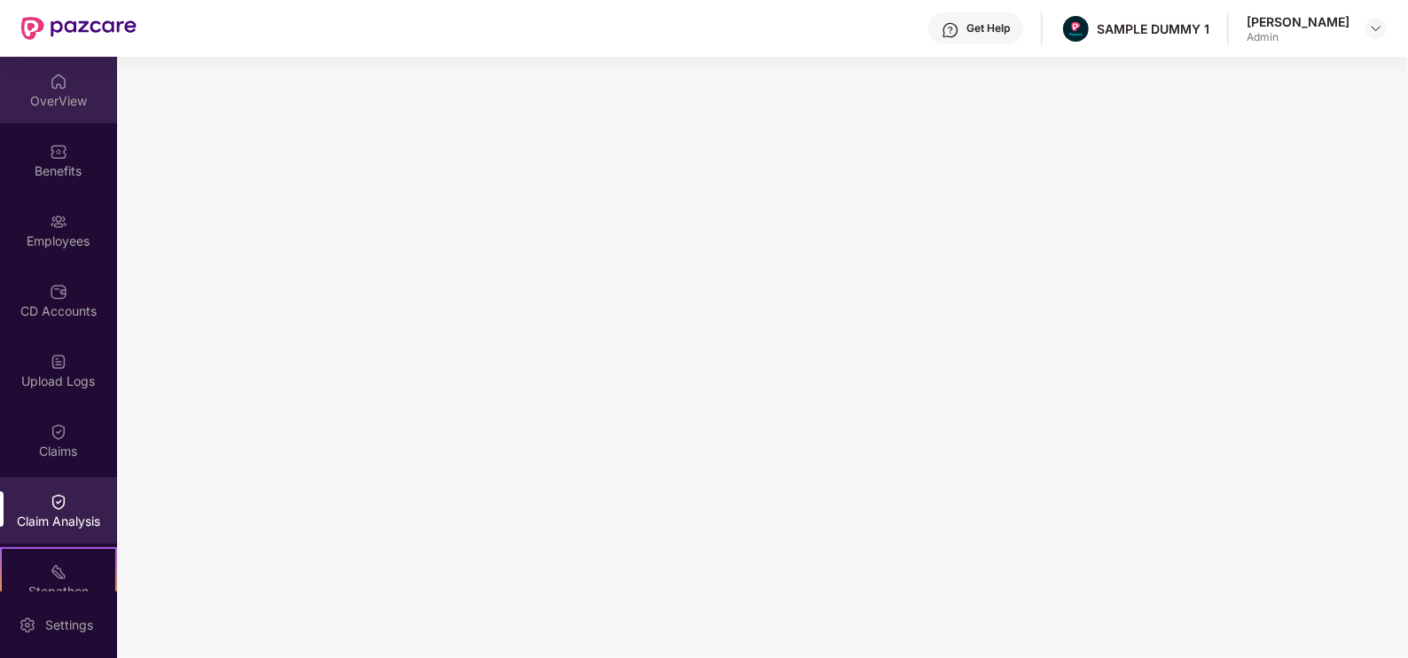
click at [47, 102] on div "OverView" at bounding box center [58, 101] width 117 height 18
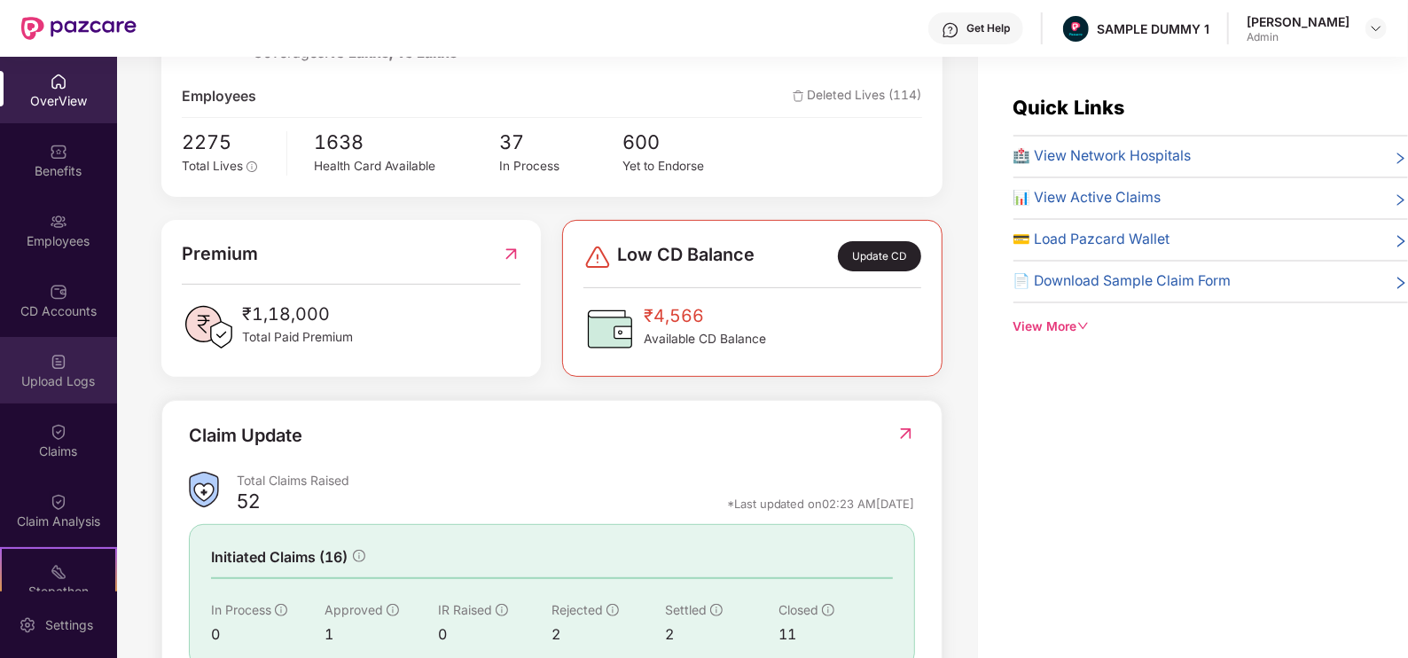
scroll to position [216, 0]
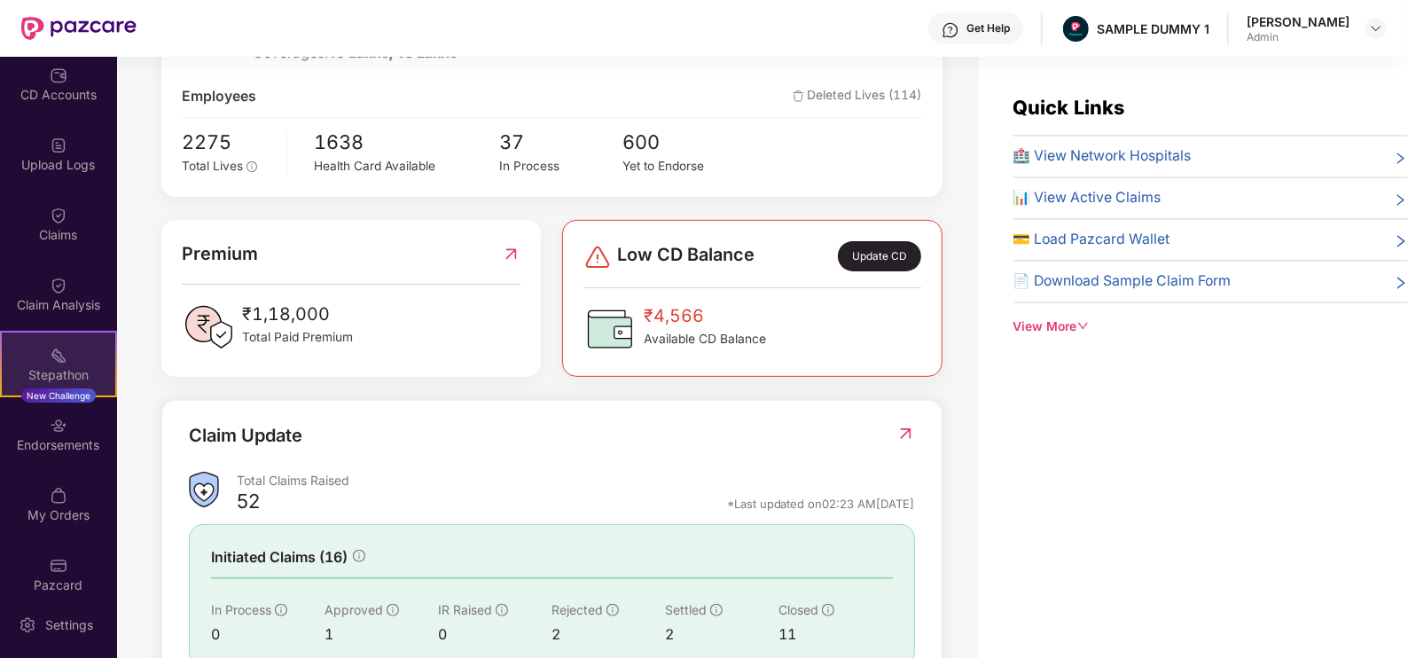
click at [53, 378] on div "Stepathon" at bounding box center [58, 375] width 113 height 18
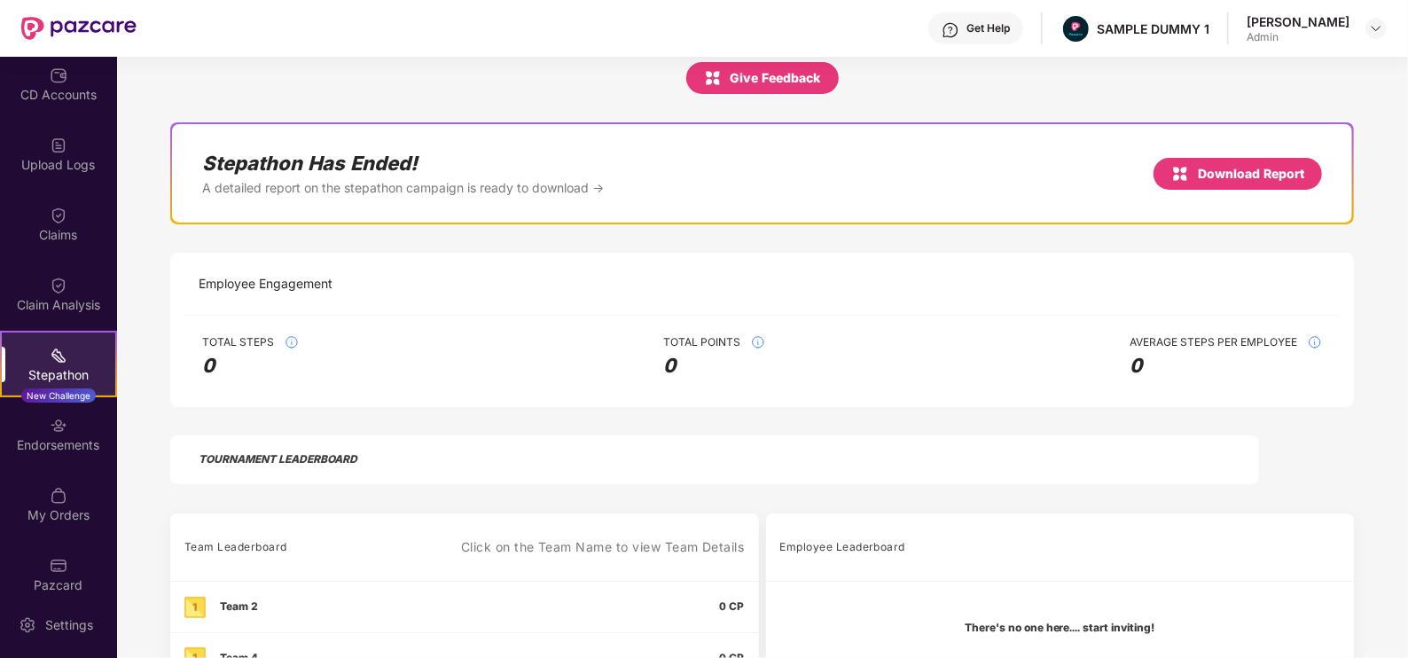
scroll to position [99, 0]
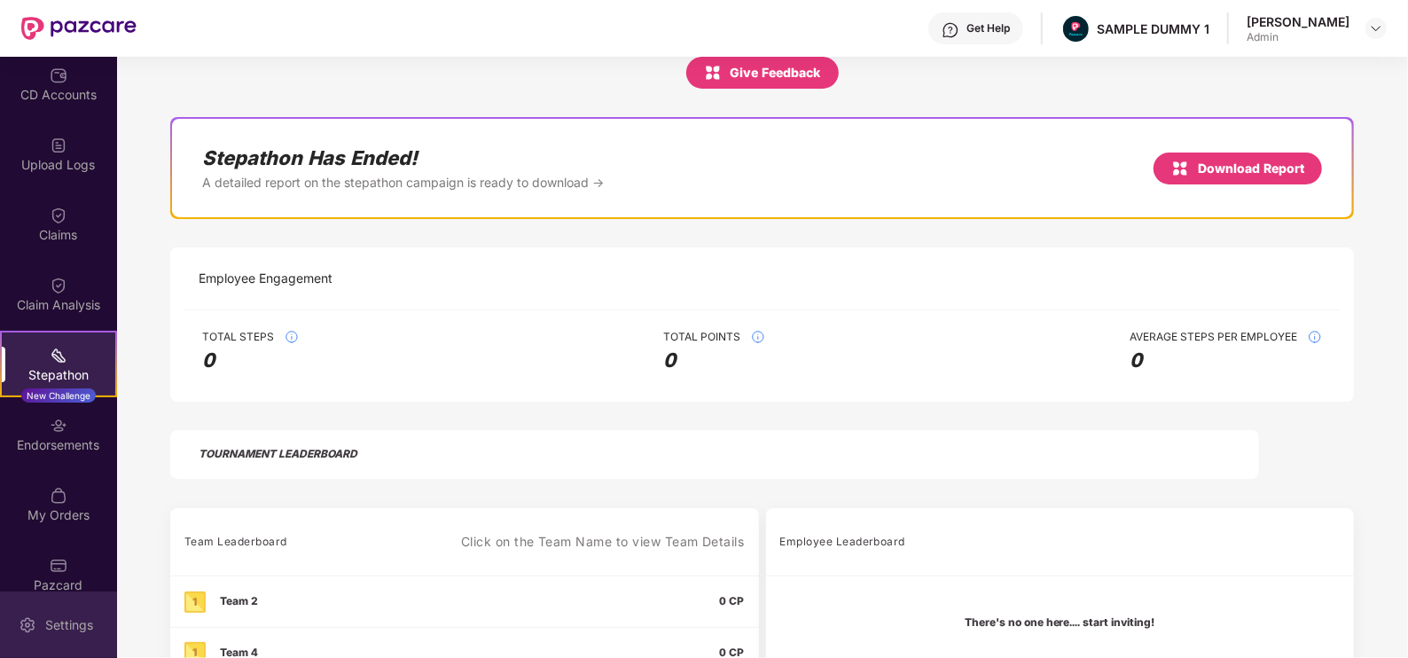
click at [70, 628] on div "Settings" at bounding box center [69, 625] width 59 height 18
